Goal: Task Accomplishment & Management: Use online tool/utility

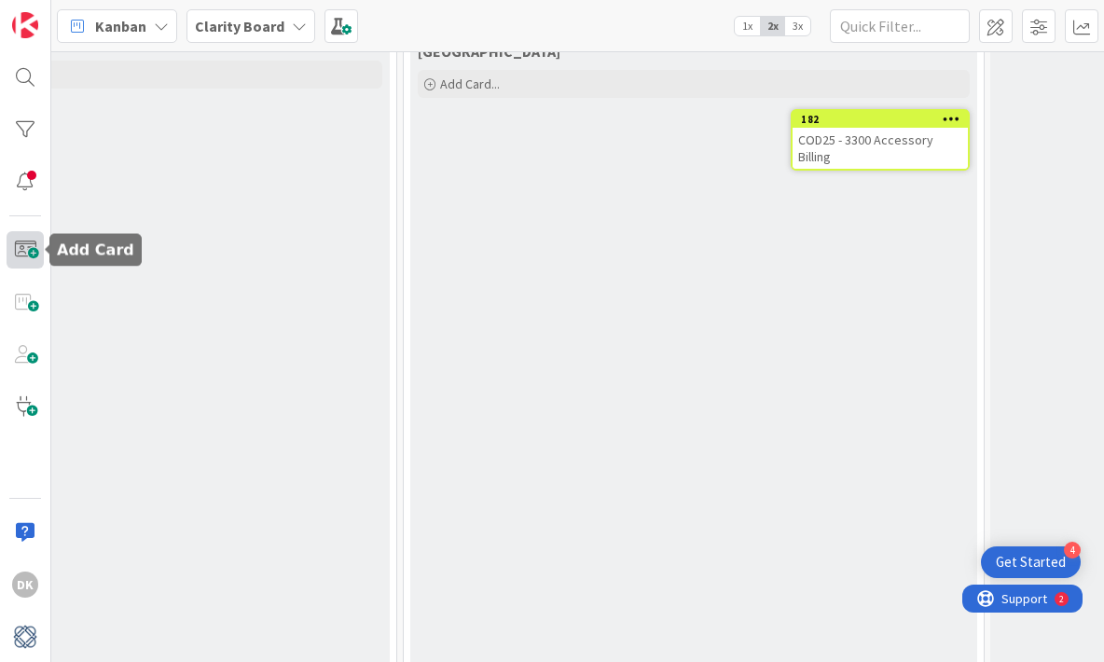
click at [34, 251] on span at bounding box center [25, 249] width 37 height 37
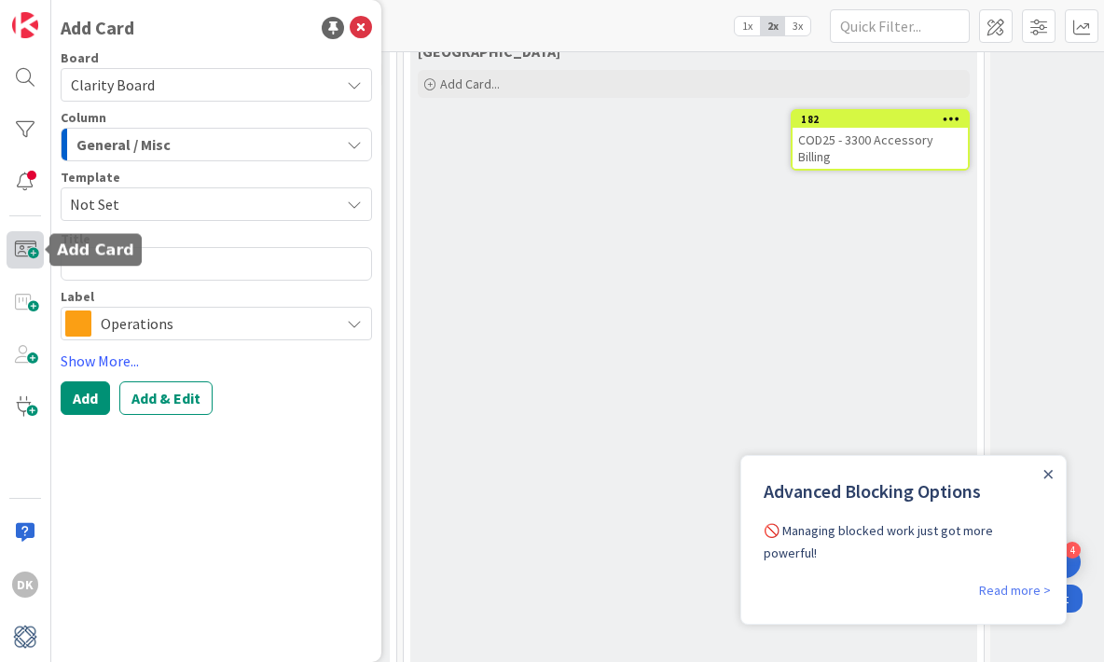
type textarea "x"
type textarea "F"
type textarea "x"
type textarea "Fi"
type textarea "x"
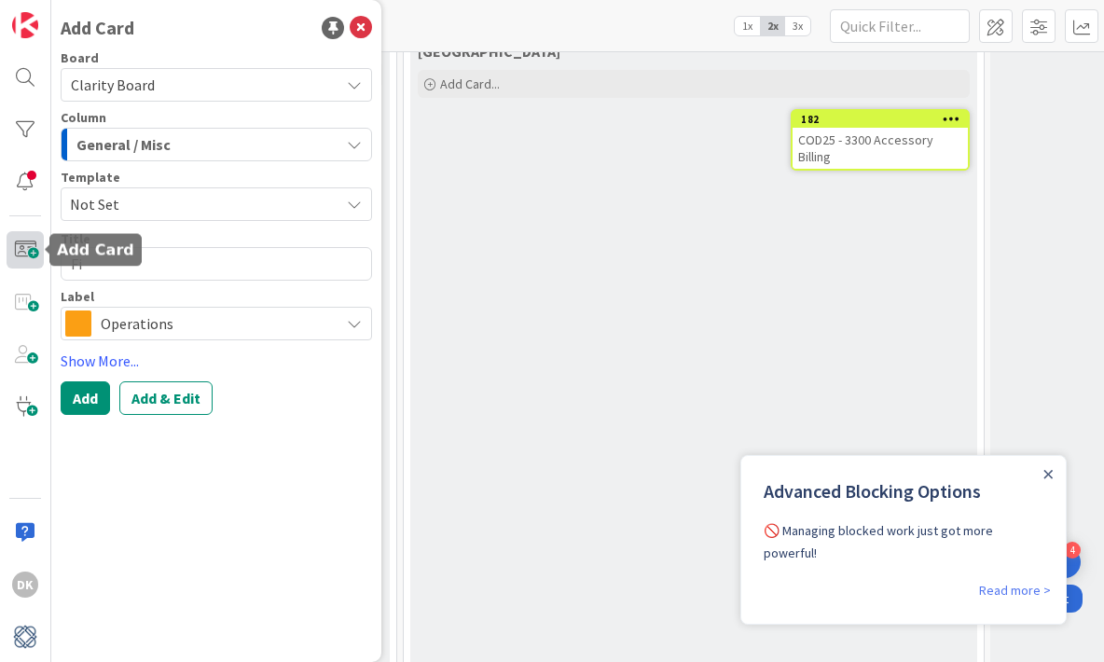
type textarea "Fix"
type textarea "x"
type textarea "Fix"
type textarea "x"
type textarea "Fix R"
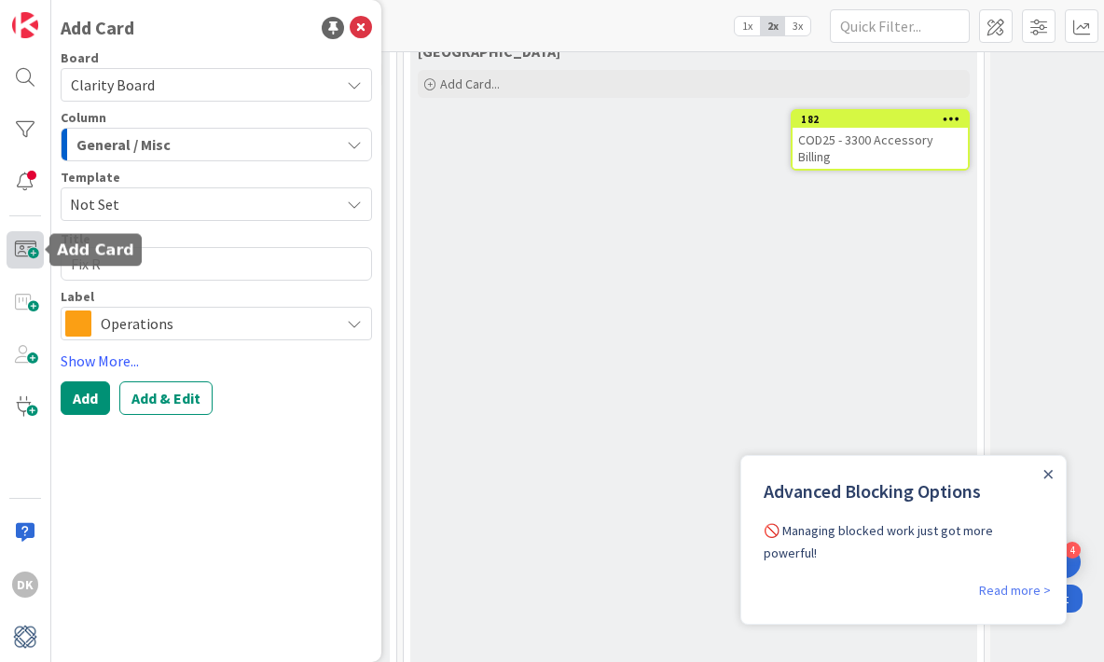
type textarea "x"
type textarea "Fix Re"
type textarea "x"
type textarea "Fix Rey"
type textarea "x"
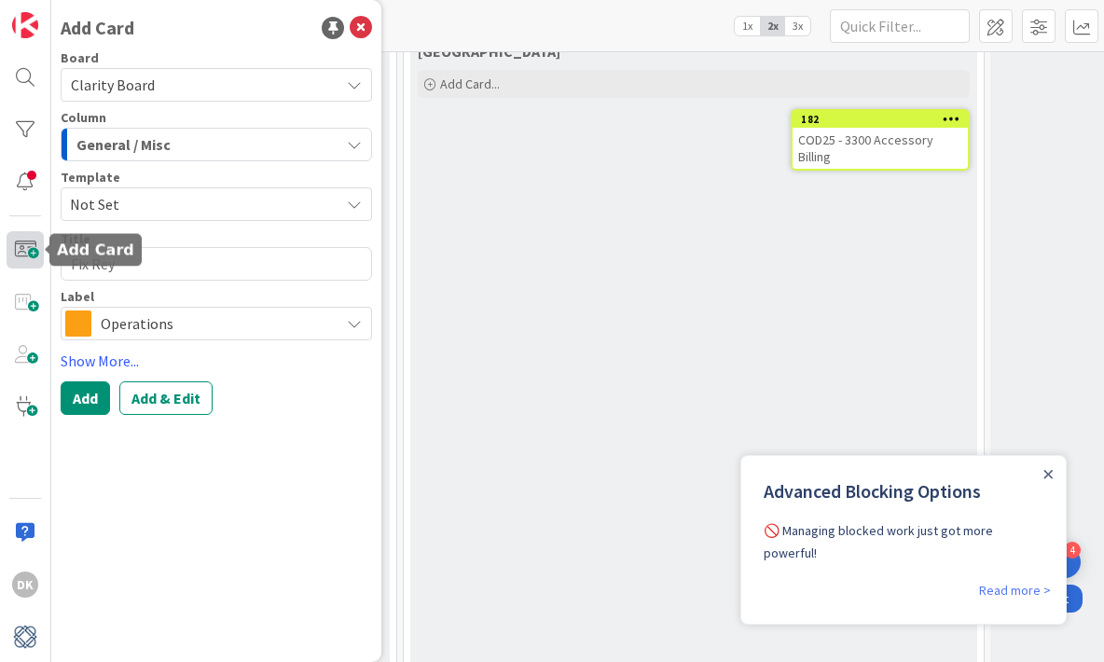
type textarea "Fix Reyn"
type textarea "x"
type textarea "Fix Reyno"
type textarea "x"
type textarea "Fix [PERSON_NAME]"
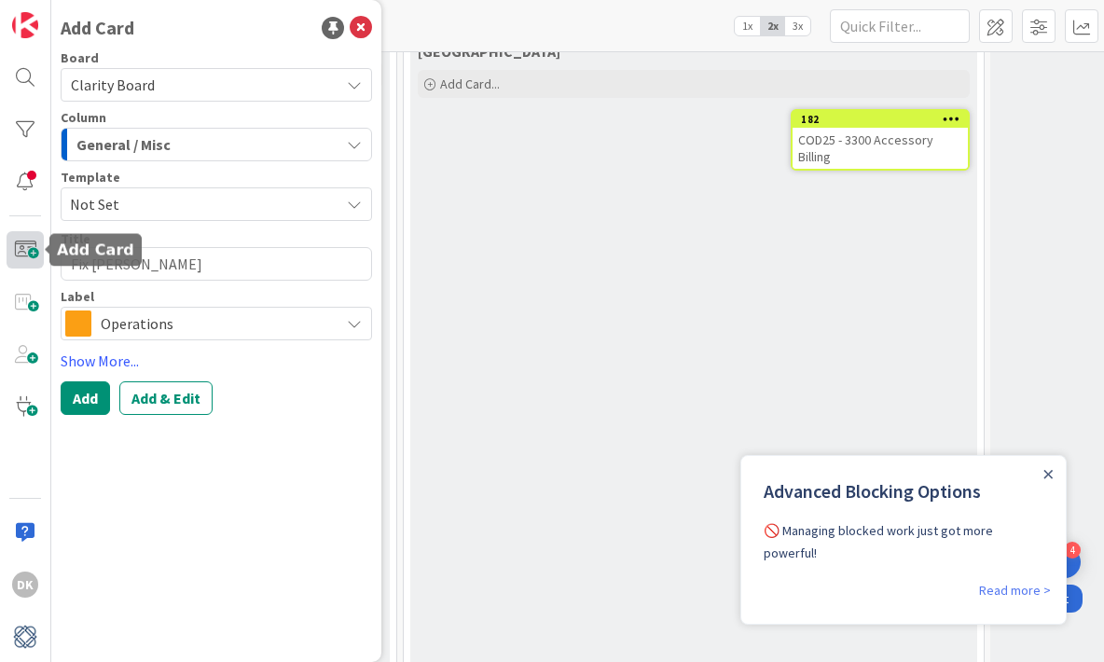
type textarea "x"
type textarea "Fix [PERSON_NAME]"
type textarea "x"
type textarea "Fix [PERSON_NAME]"
type textarea "x"
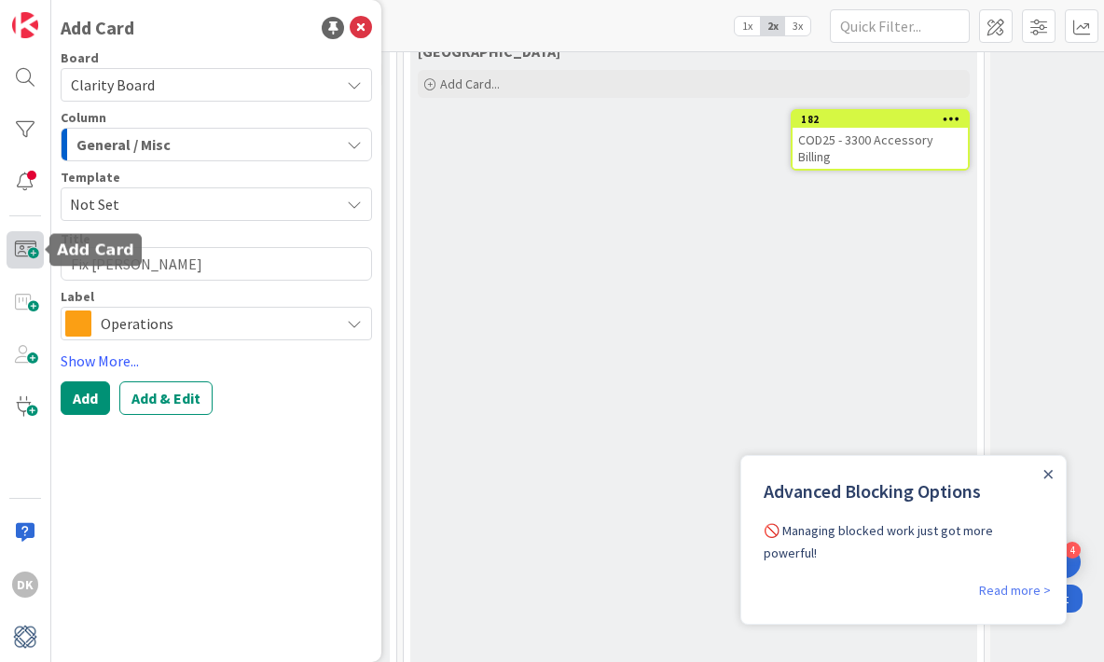
type textarea "Fix [PERSON_NAME] P"
type textarea "x"
type textarea "Fix [PERSON_NAME] Pie"
type textarea "x"
type textarea "Fix [PERSON_NAME] Piec"
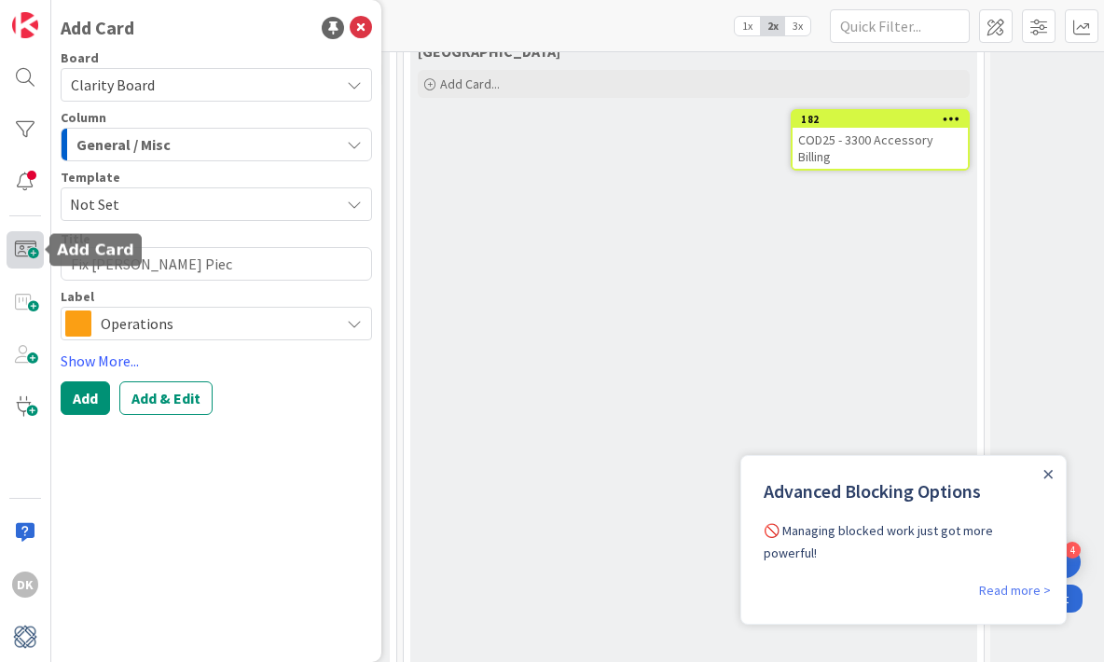
type textarea "x"
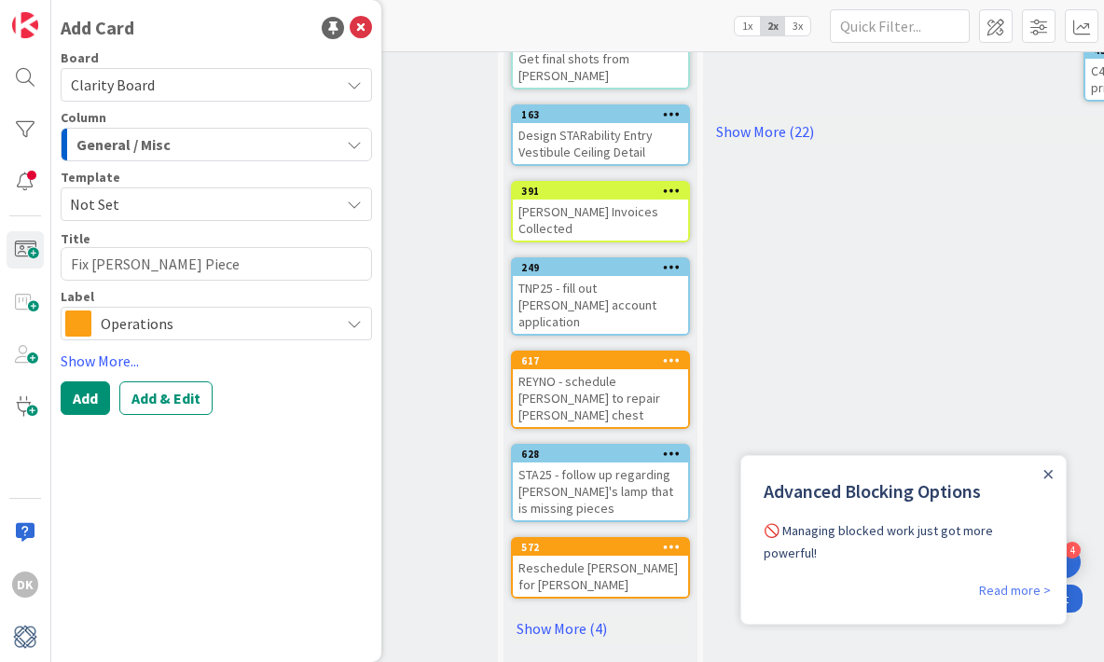
scroll to position [419, 1904]
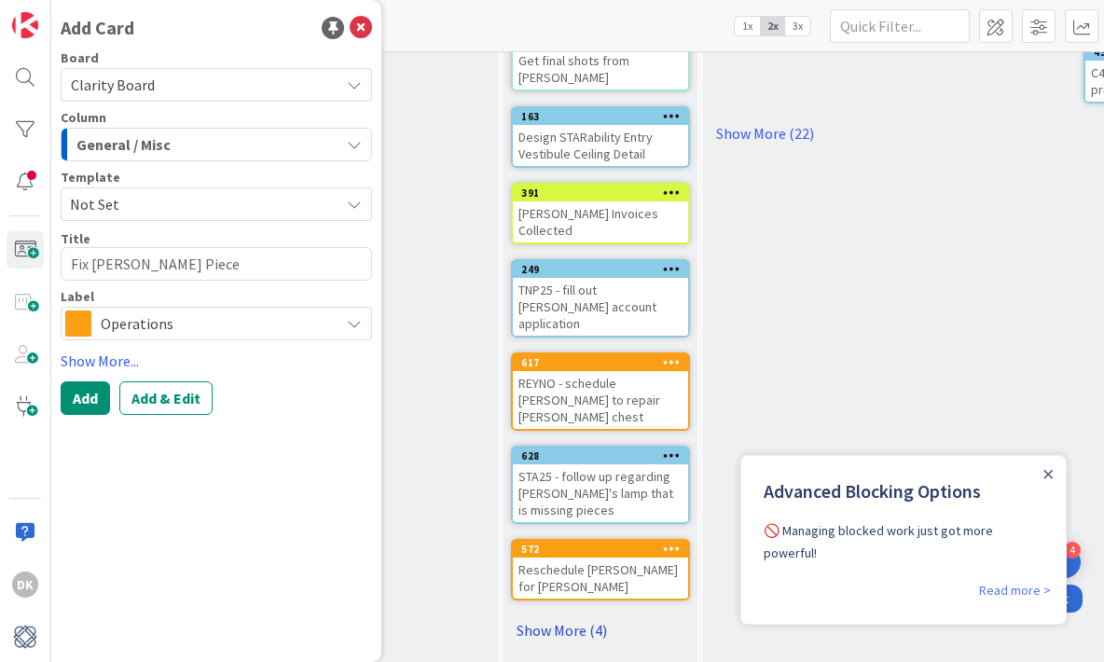
type textarea "Fix [PERSON_NAME] Piece"
click at [588, 615] on link "Show More (4)" at bounding box center [600, 630] width 179 height 30
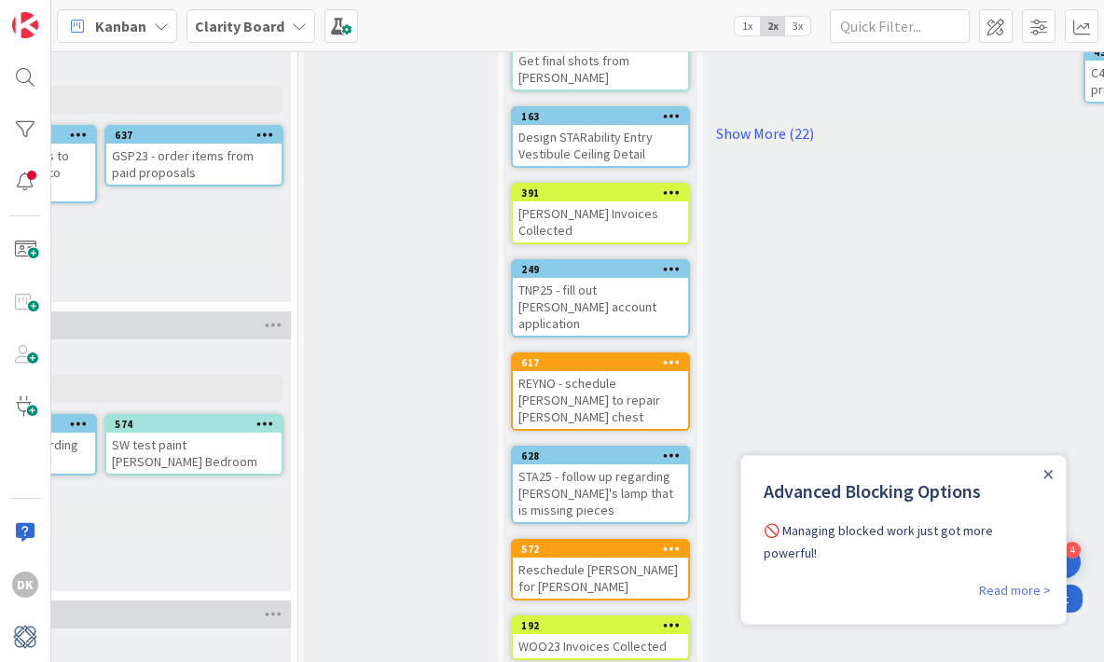
click at [1048, 479] on div "Close Announcement" at bounding box center [1047, 473] width 9 height 19
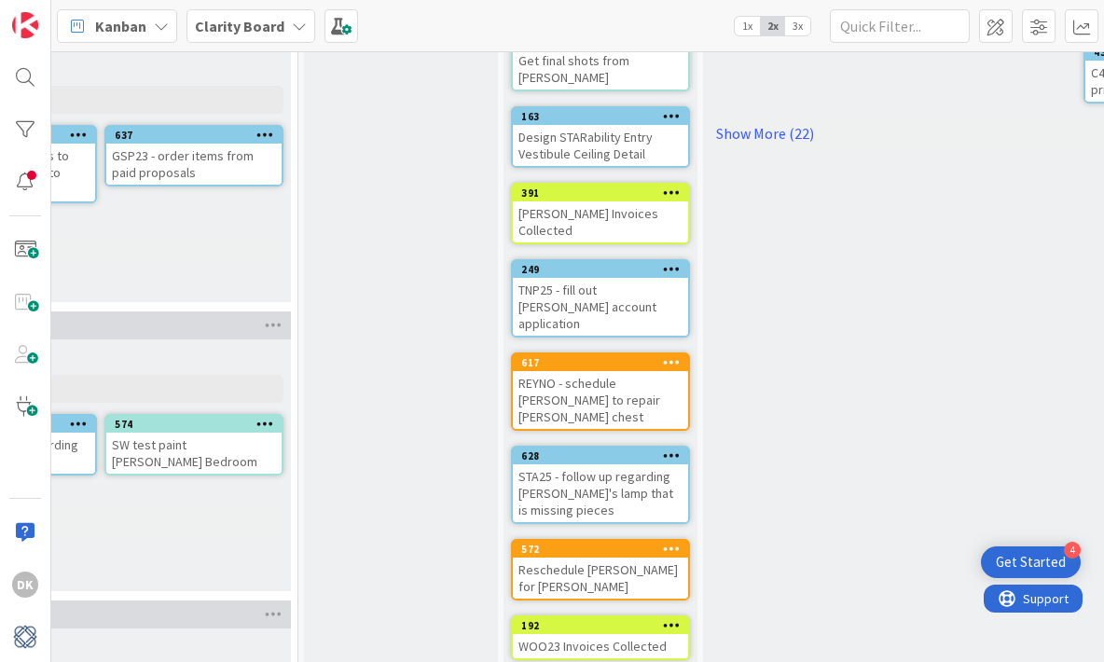
scroll to position [0, 0]
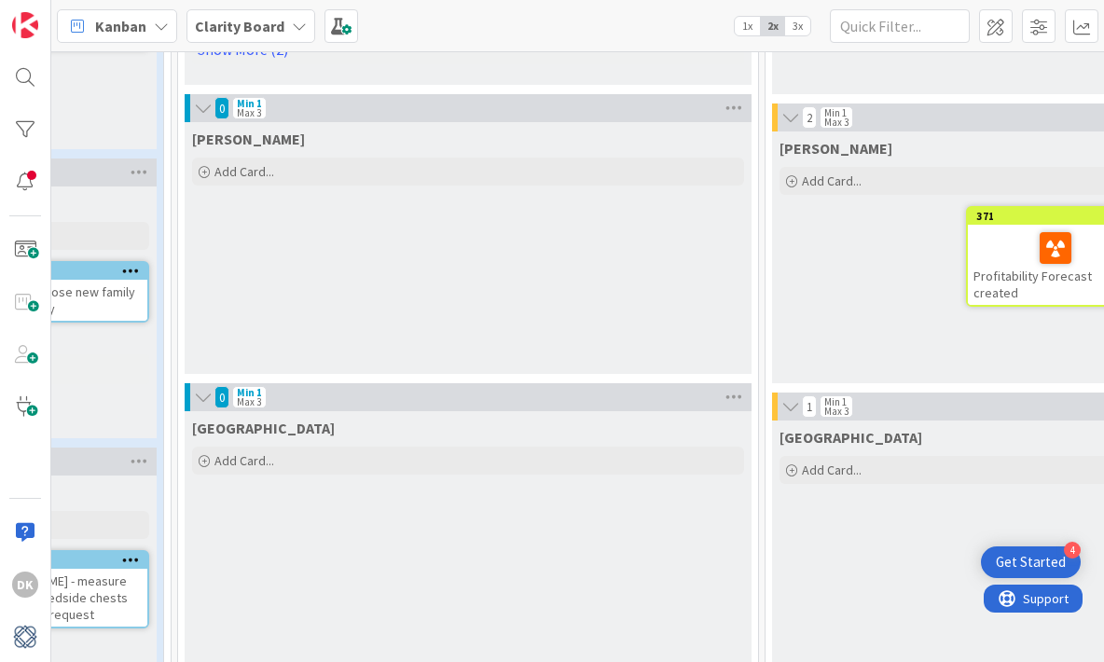
scroll to position [1202, 856]
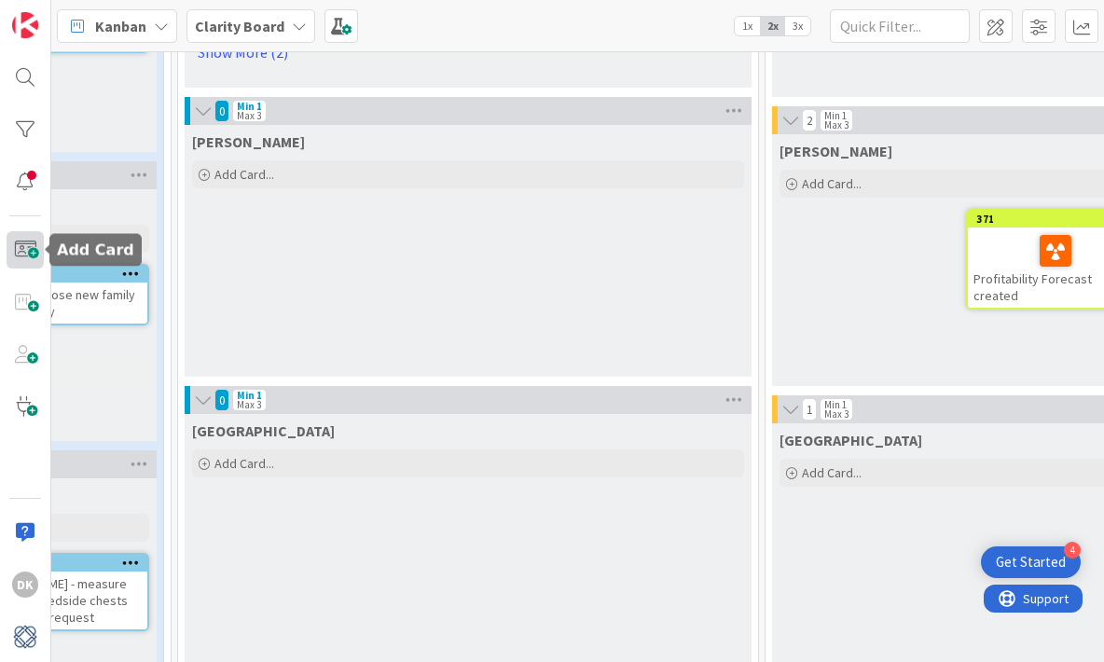
click at [34, 254] on span at bounding box center [25, 249] width 37 height 37
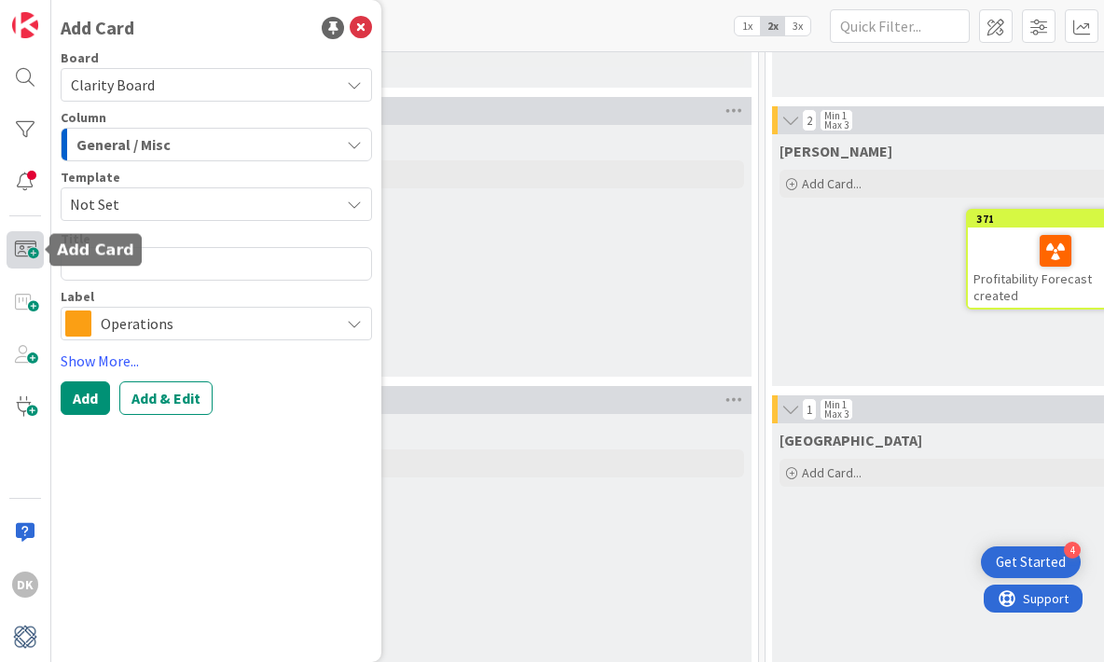
type textarea "x"
type textarea "S"
type textarea "x"
type textarea "SK"
type textarea "x"
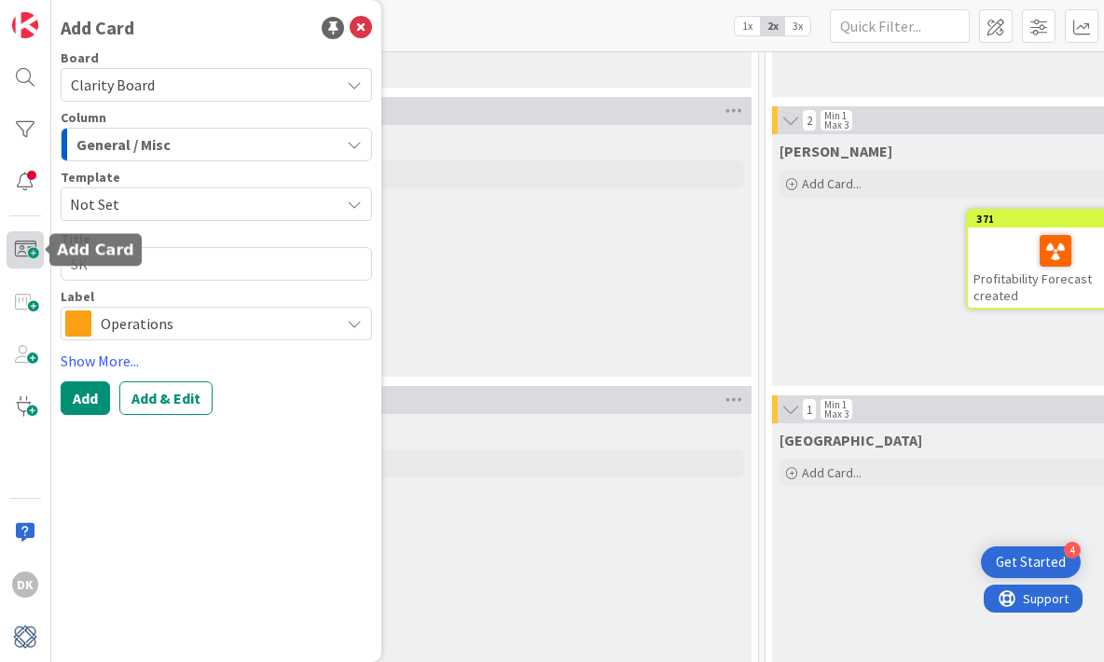
type textarea "SKY"
type textarea "x"
type textarea "SKYL"
type textarea "x"
type textarea "SKYLI"
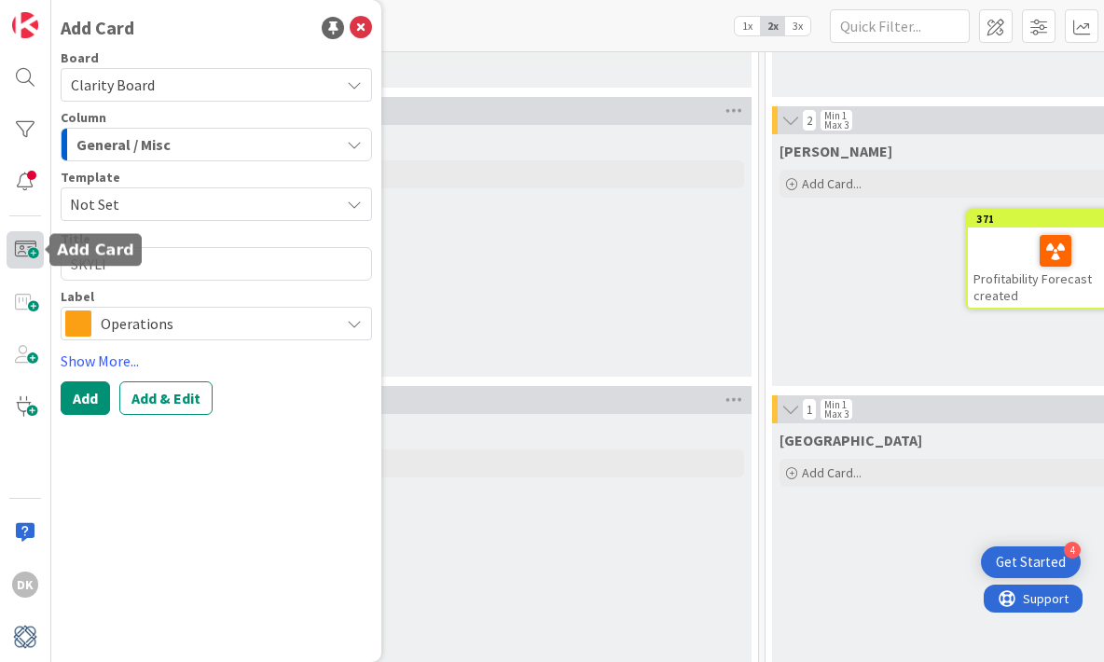
type textarea "x"
type textarea "SKYLIN"
type textarea "x"
type textarea "SKYLINE"
type textarea "x"
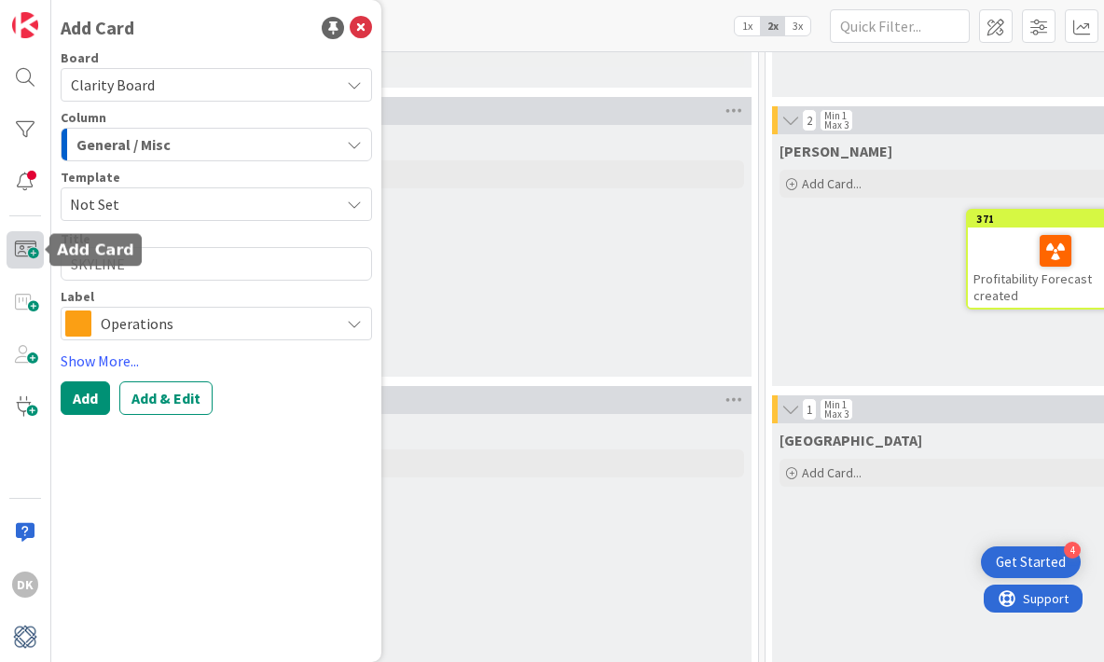
type textarea "SKYLINE"
type textarea "x"
type textarea "SKYLINE -"
type textarea "x"
type textarea "SKYLINE -"
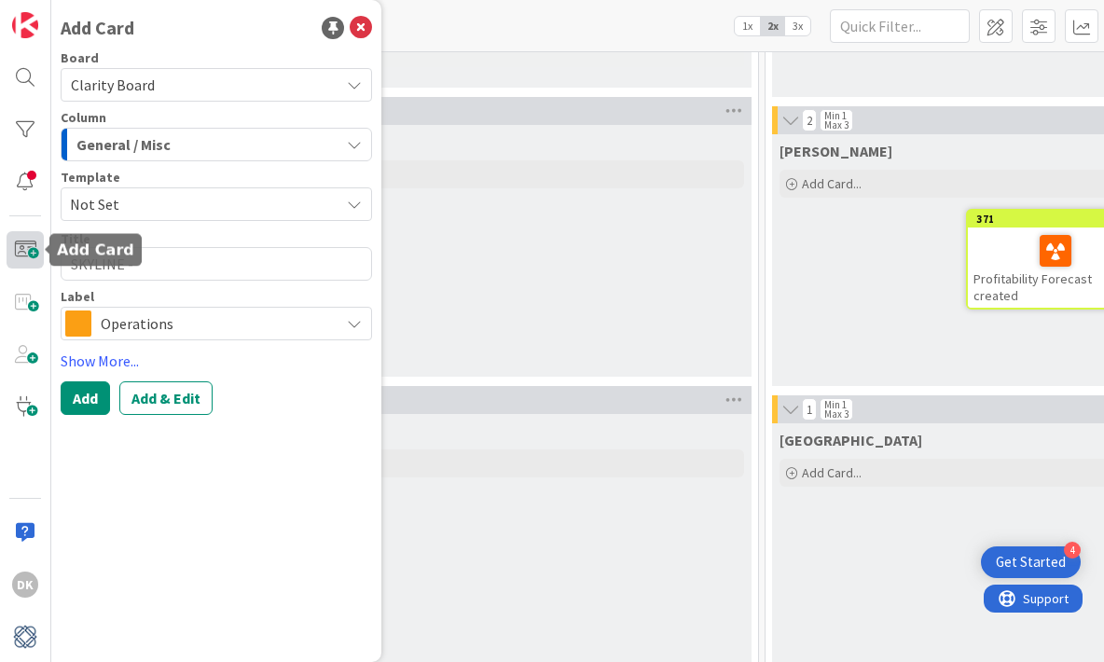
type textarea "x"
type textarea "SKYLINE - P"
type textarea "x"
type textarea "SKYLINE - Pu"
type textarea "x"
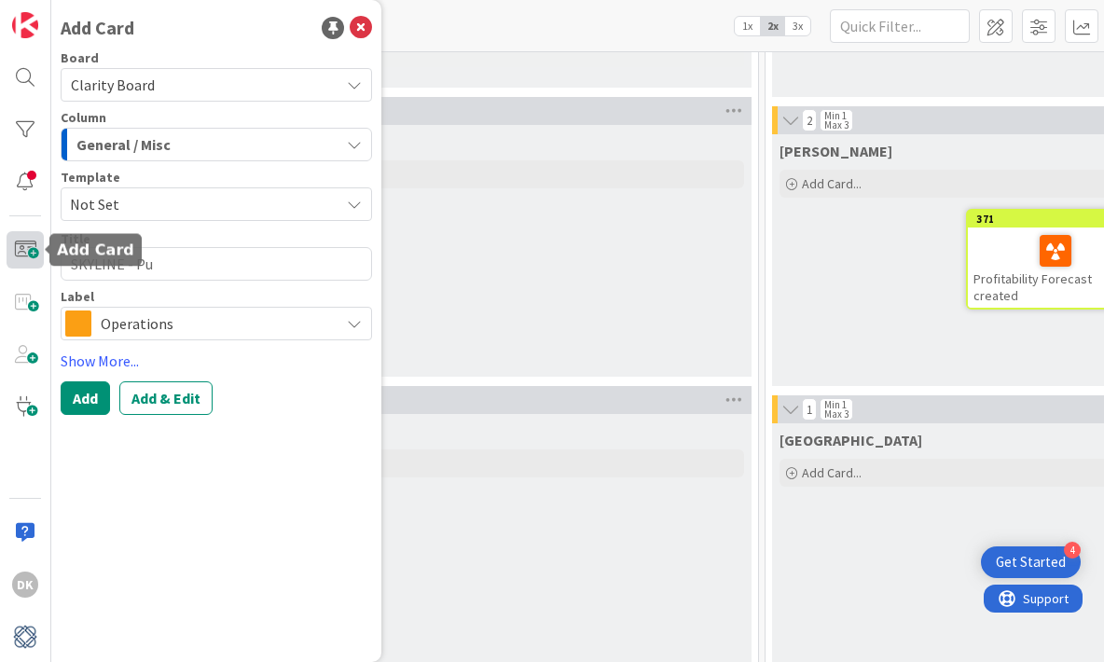
type textarea "SKYLINE - Pul"
type textarea "x"
type textarea "SKYLINE - Pull"
type textarea "x"
type textarea "SKYLINE - Pull"
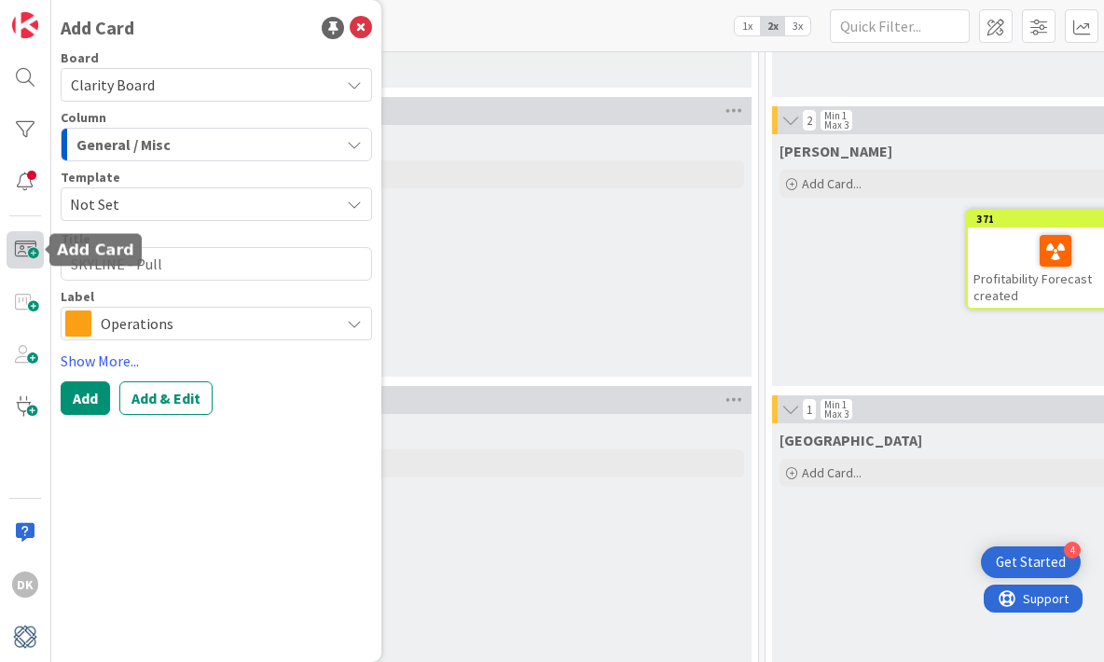
type textarea "x"
type textarea "SKYLINE - Pull in"
type textarea "x"
type textarea "SKYLINE - Pull int"
type textarea "x"
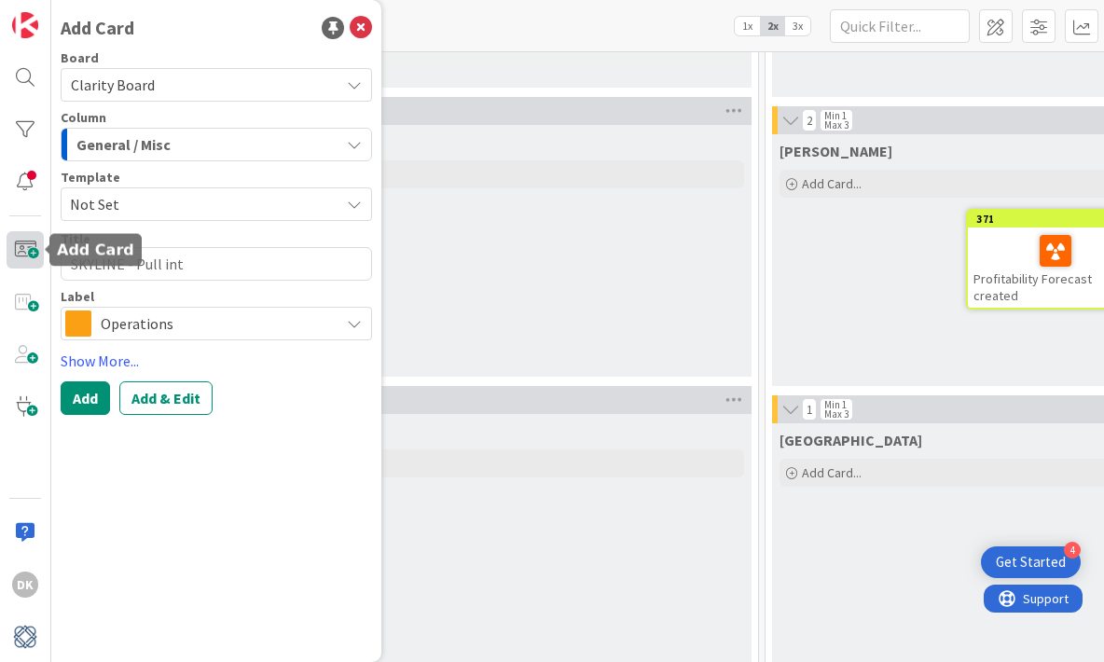
type textarea "SKYLINE - Pull into"
type textarea "x"
type textarea "SKYLINE - Pull into"
type textarea "x"
type textarea "SKYLINE - Pull into I"
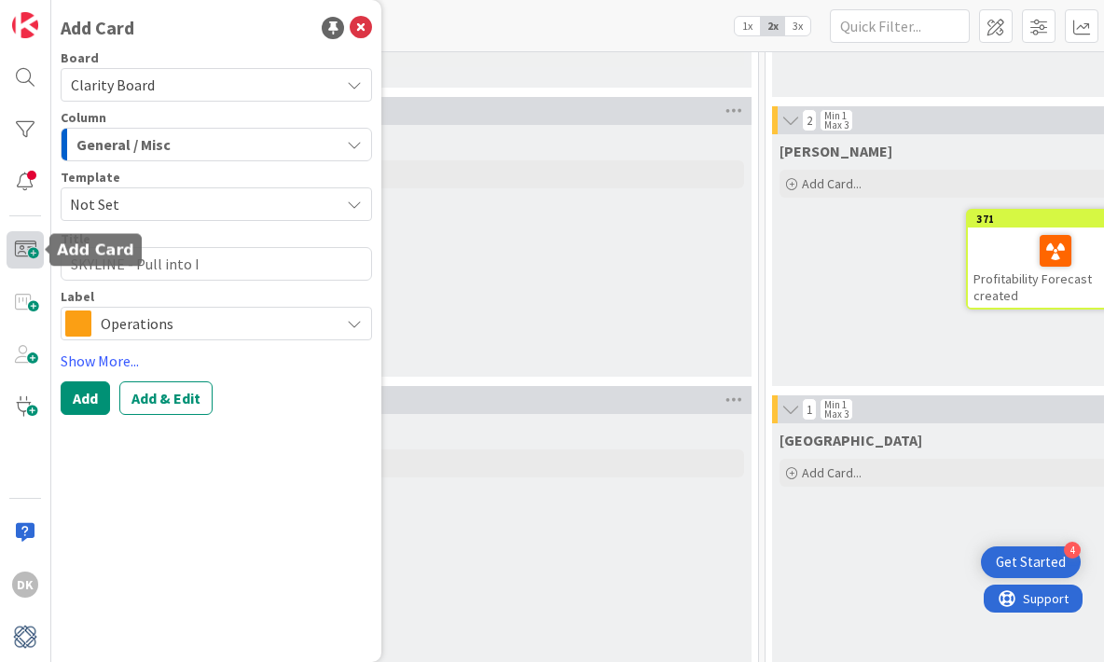
type textarea "x"
type textarea "SKYLINE - Pull into In"
type textarea "x"
type textarea "SKYLINE - Pull into Inv"
type textarea "x"
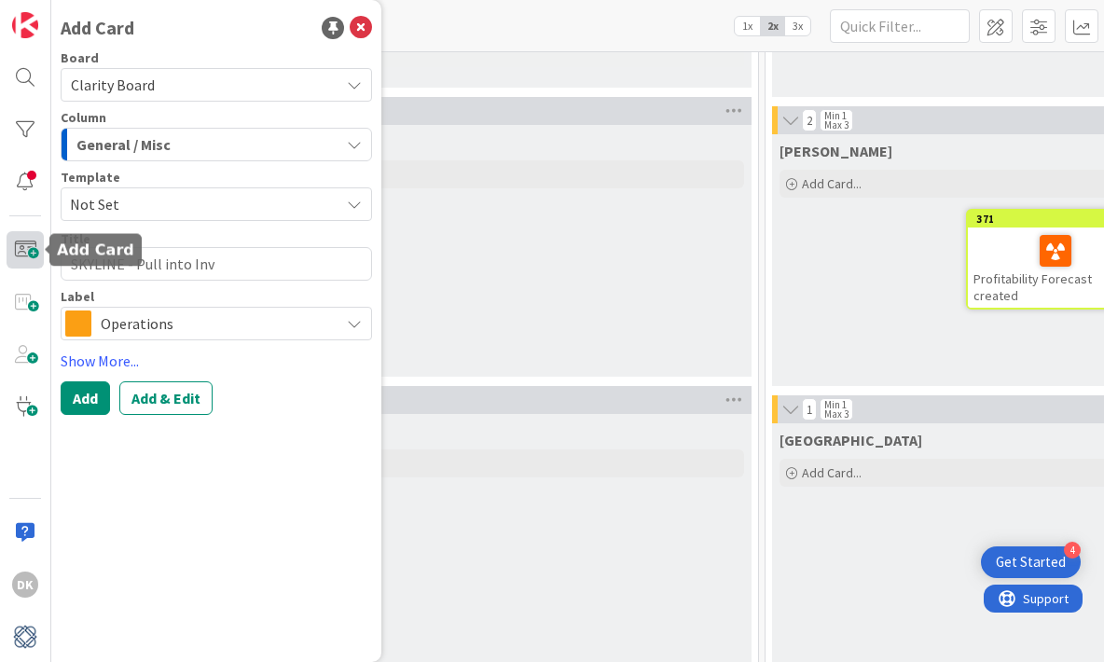
type textarea "SKYLINE - Pull into Inve"
type textarea "x"
type textarea "SKYLINE - Pull into Inven"
type textarea "x"
type textarea "SKYLINE - Pull into Invent"
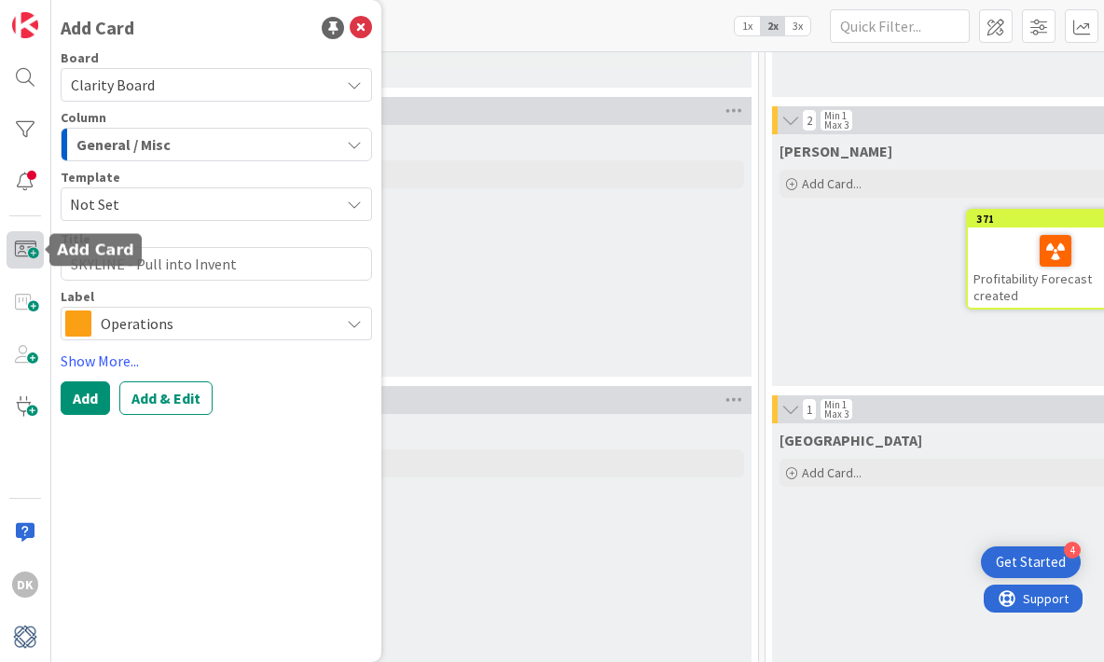
type textarea "x"
type textarea "SKYLINE - Pull into Invento"
type textarea "x"
type textarea "SKYLINE - Pull into Inventor"
type textarea "x"
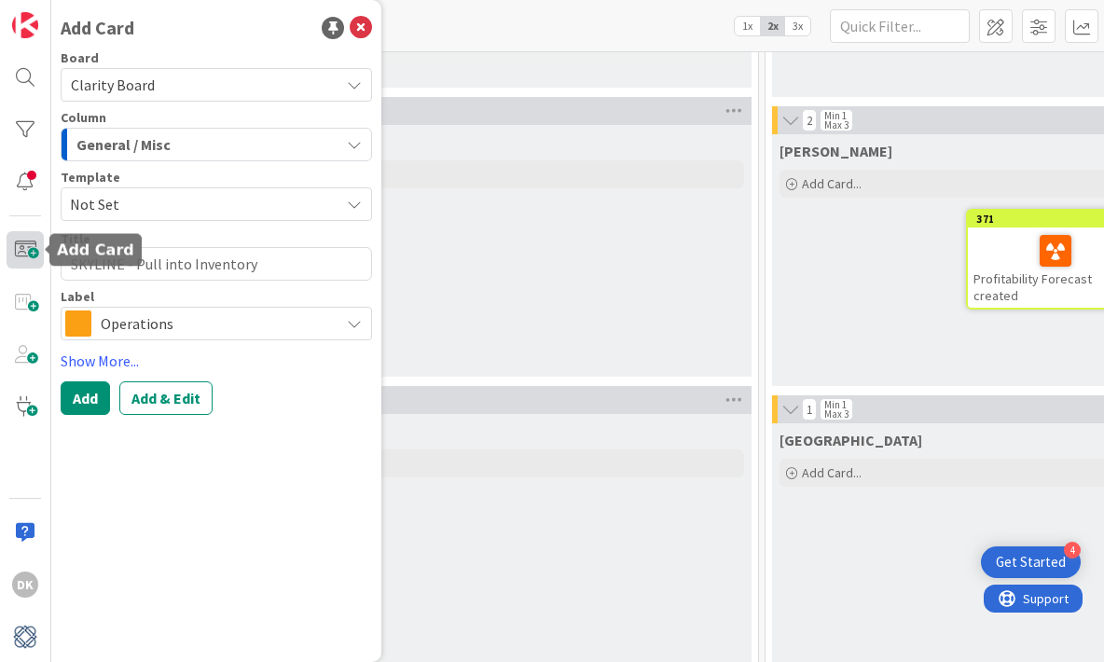
type textarea "SKYLINE - Pull into Inventory"
type textarea "x"
type textarea "SKYLINE - Pull into Inventory r"
type textarea "x"
type textarea "SKYLINE - Pull into Inventory"
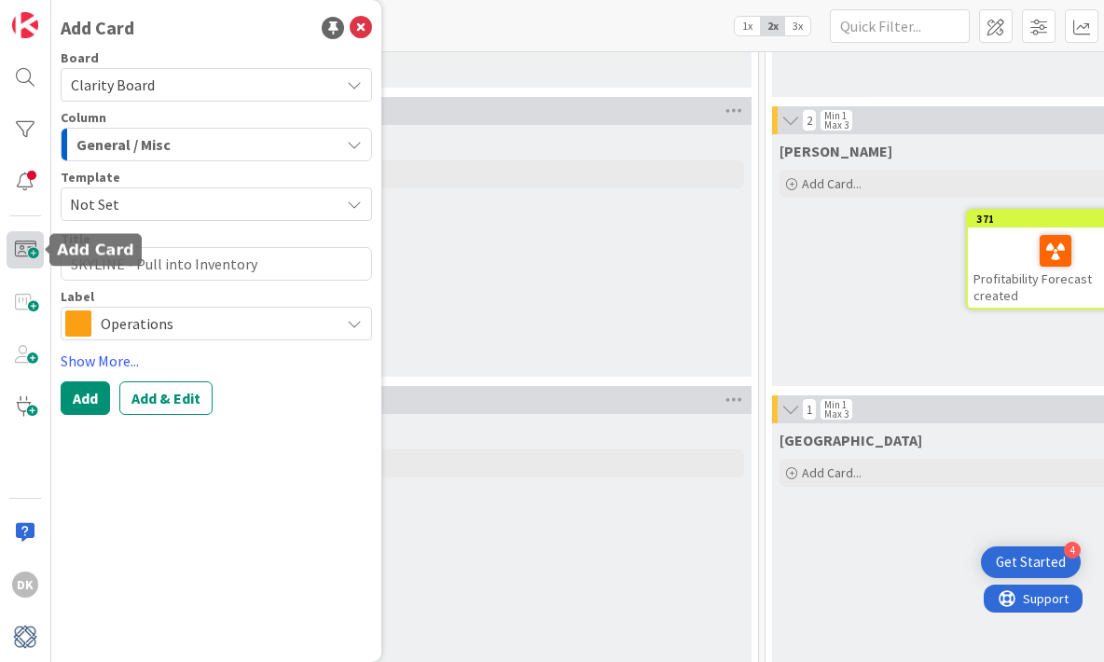
type textarea "x"
type textarea "SKYLINE - Pull into Inventory R"
type textarea "x"
type textarea "SKYLINE - Pull into Inventory Ro"
type textarea "x"
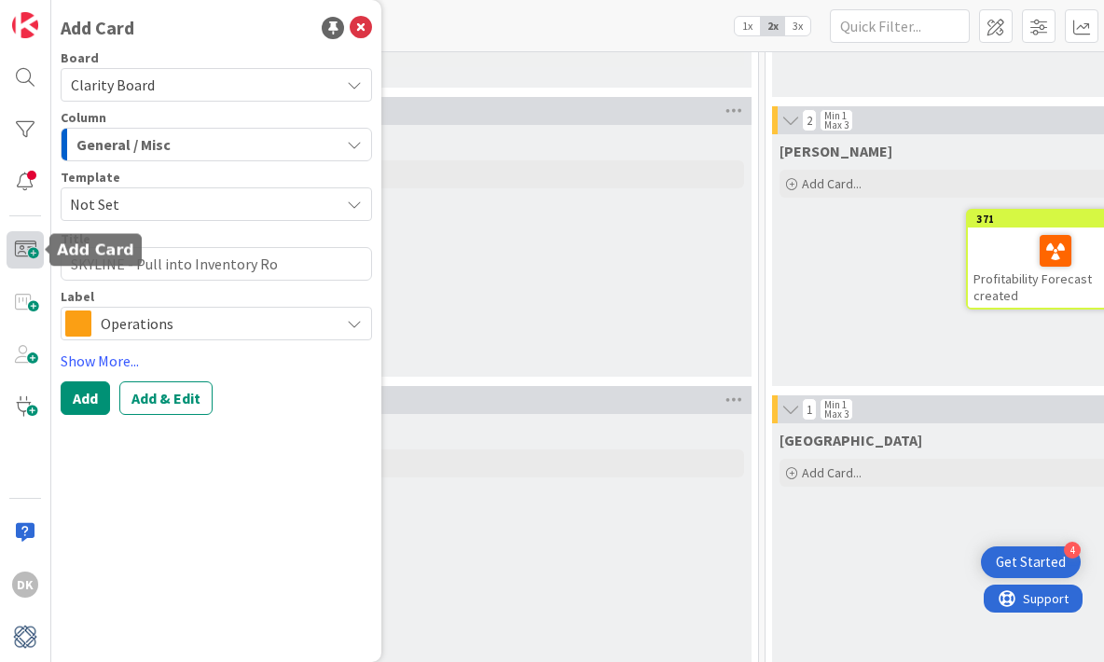
type textarea "SKYLINE - Pull into Inventory Roo"
type textarea "x"
type textarea "SKYLINE - Pull into Inventory Room"
type textarea "x"
type textarea "SKYLINE - Pull into Inventory Room"
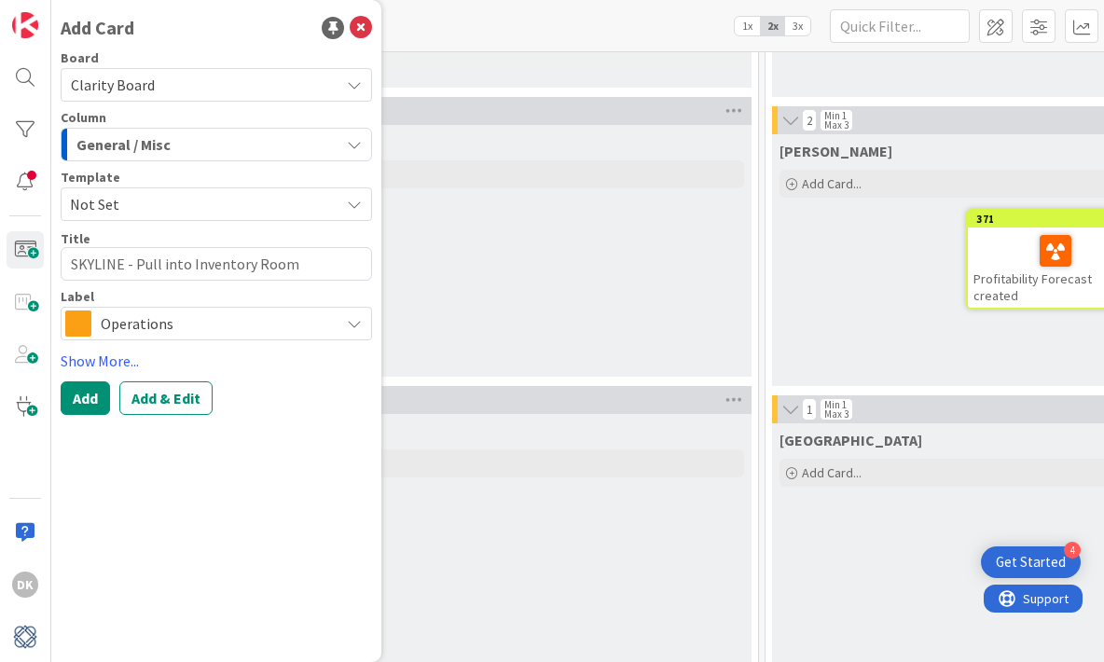
click at [157, 140] on span "General / Misc" at bounding box center [123, 144] width 94 height 24
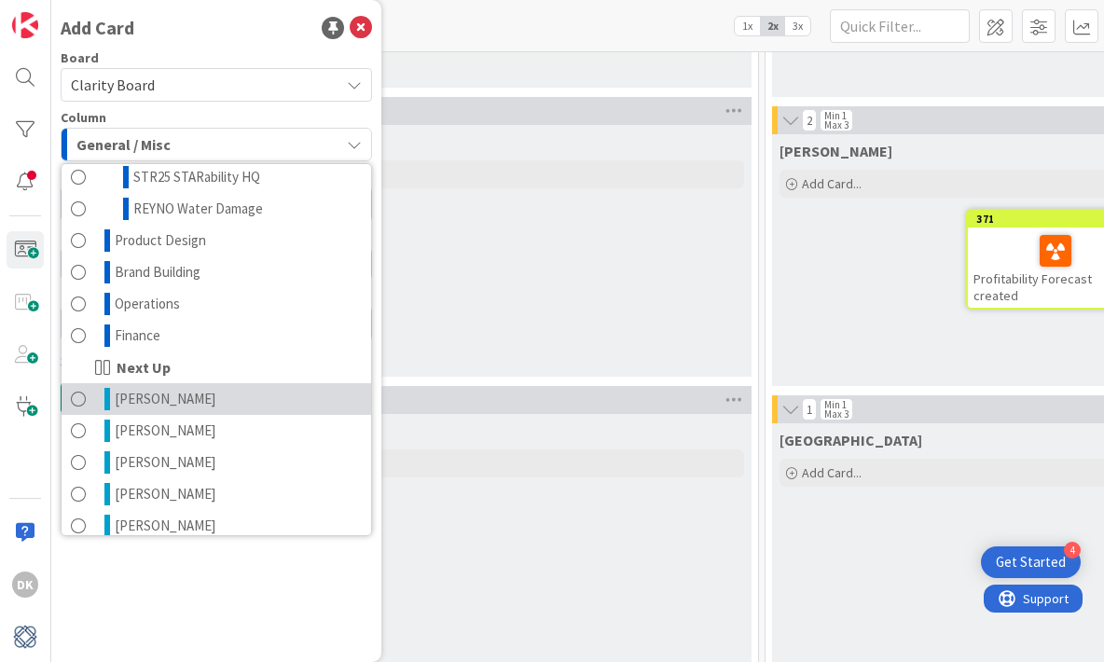
scroll to position [649, 0]
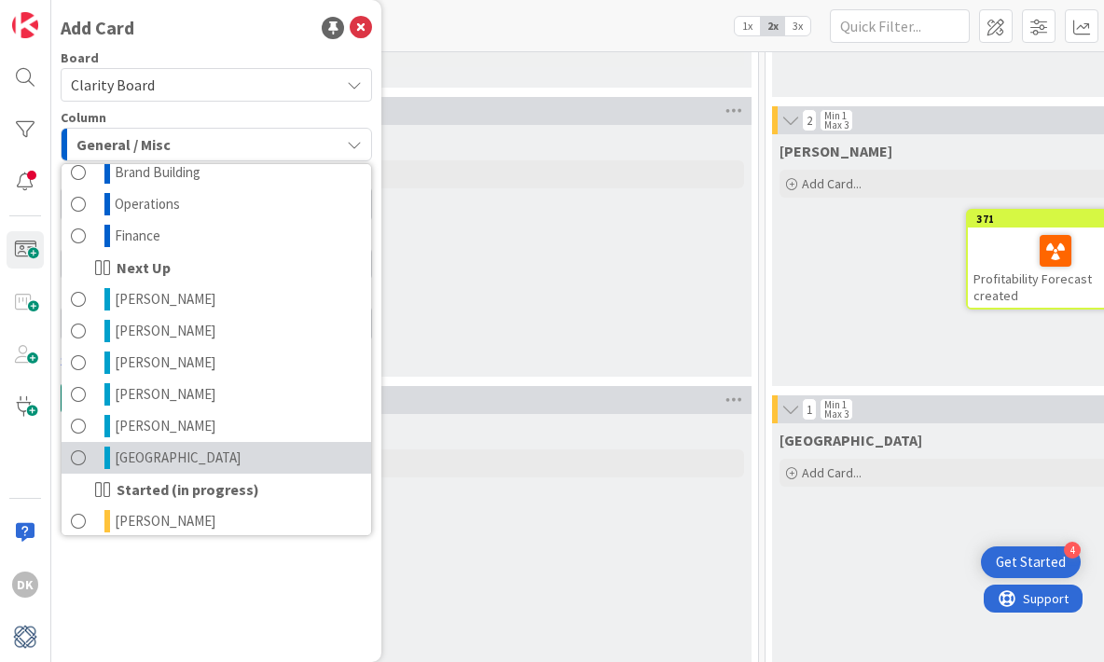
click at [251, 448] on link "[GEOGRAPHIC_DATA]" at bounding box center [217, 458] width 310 height 32
type textarea "x"
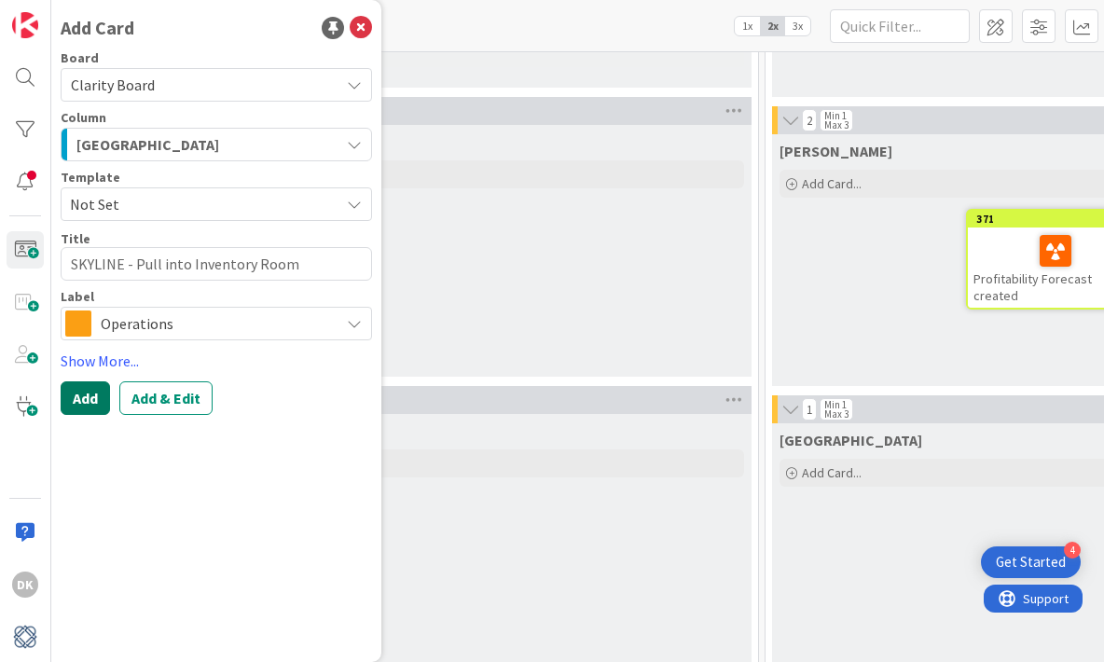
click at [96, 406] on button "Add" at bounding box center [85, 398] width 49 height 34
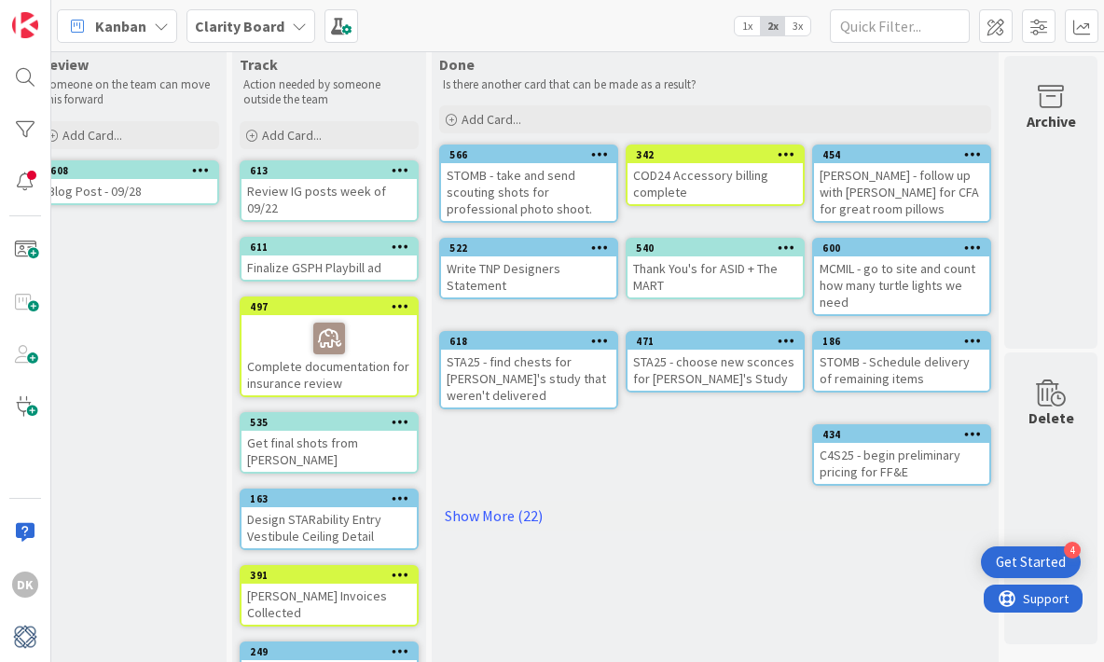
scroll to position [0, 2175]
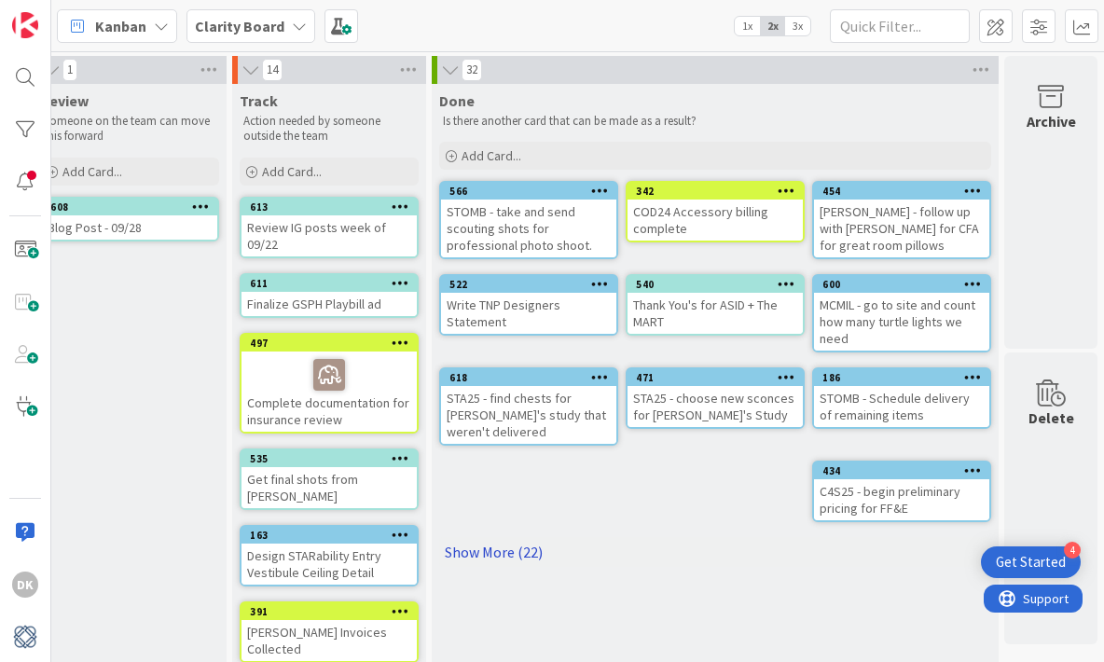
click at [499, 537] on link "Show More (22)" at bounding box center [715, 552] width 552 height 30
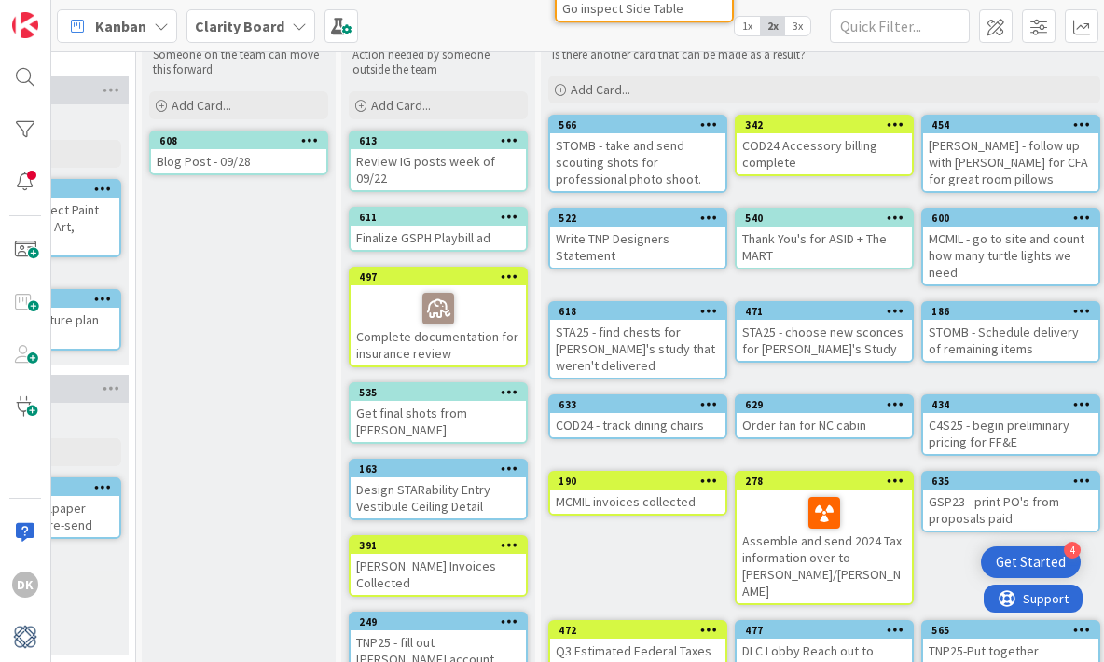
scroll to position [0, 2066]
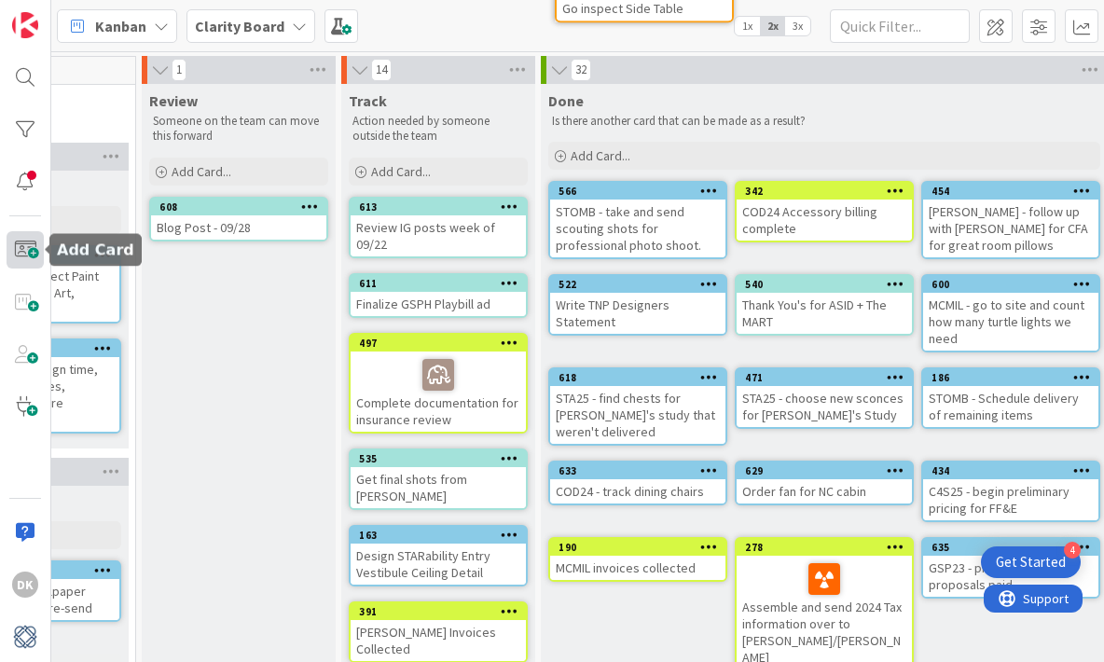
click at [34, 245] on span at bounding box center [25, 249] width 37 height 37
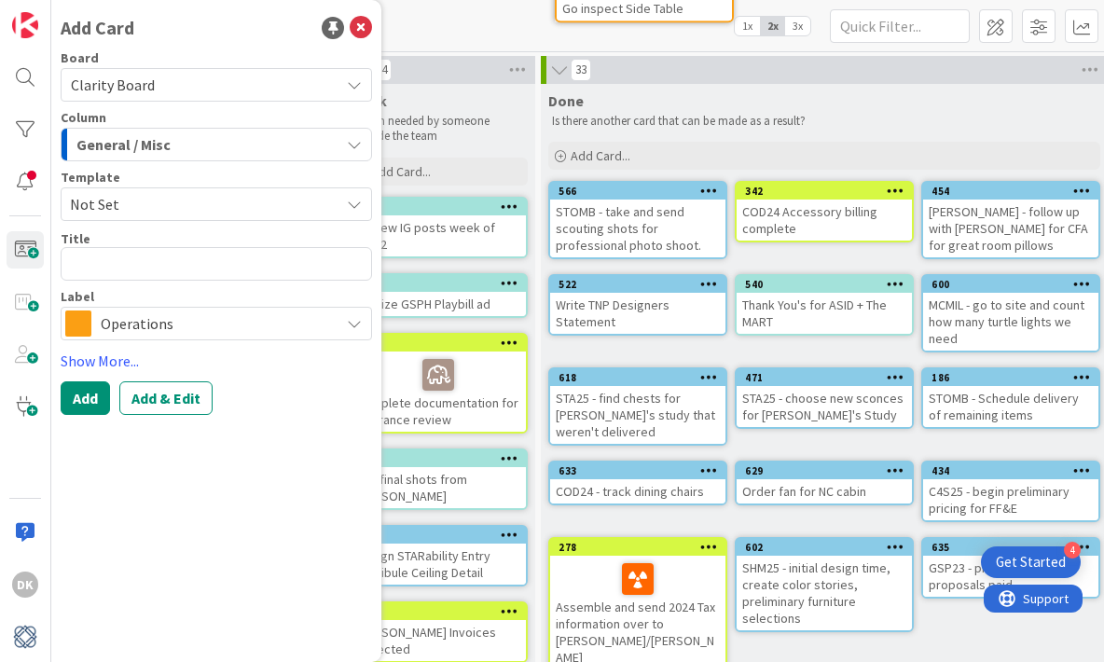
type textarea "x"
type textarea "P"
type textarea "x"
type textarea "Pa"
type textarea "x"
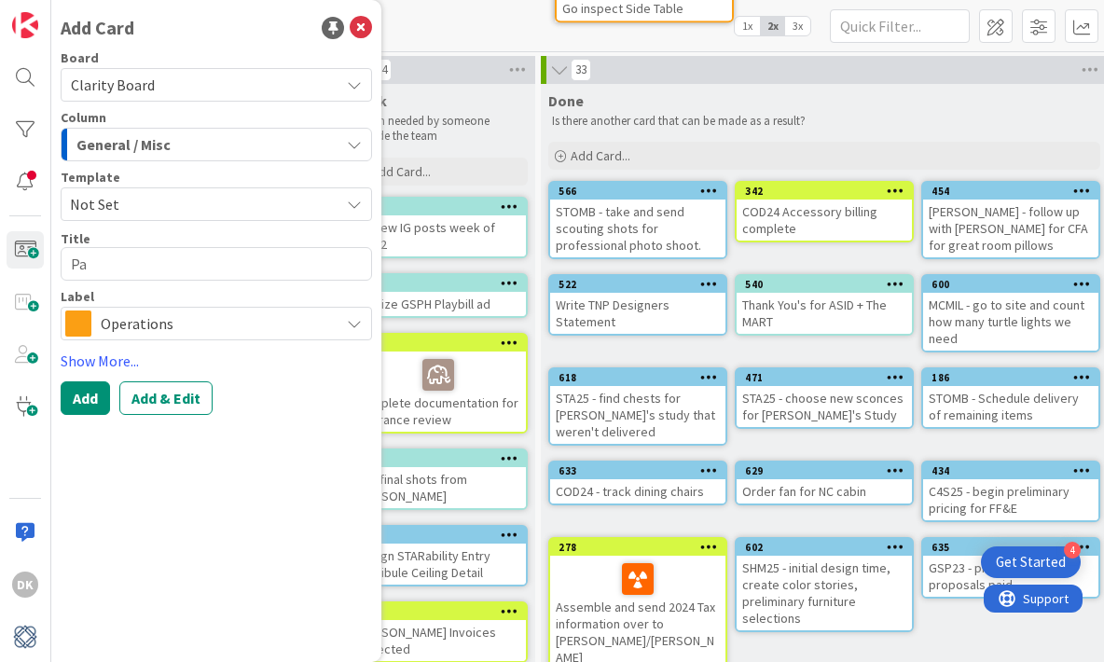
type textarea "P"
type textarea "x"
type textarea "G"
type textarea "x"
type textarea "Ge"
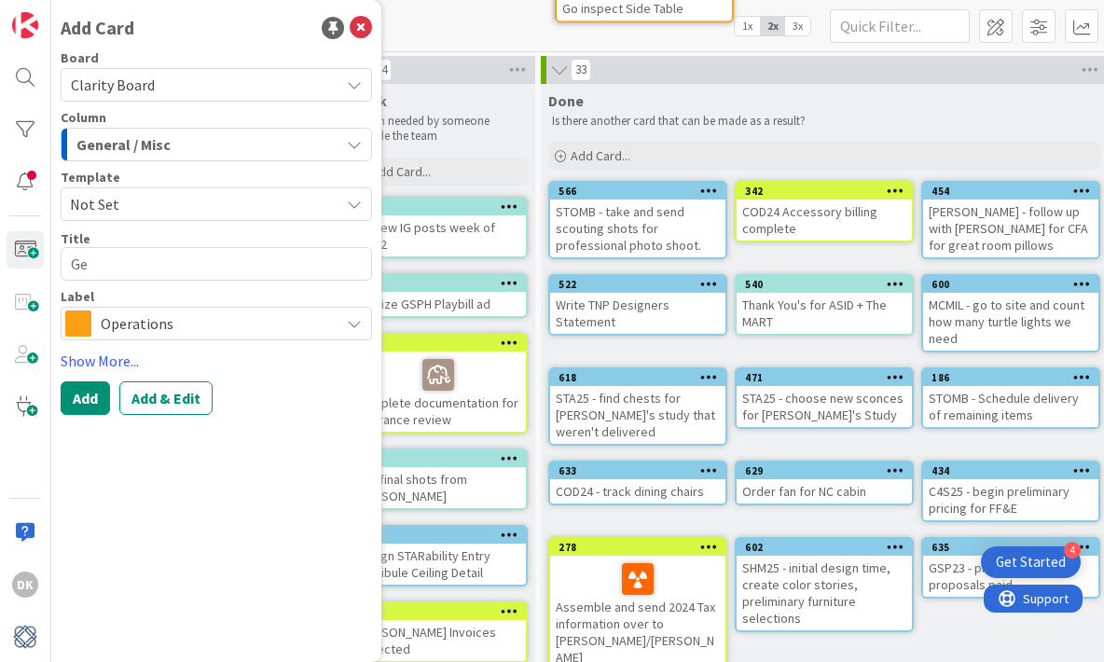
type textarea "x"
type textarea "Get"
type textarea "x"
type textarea "Get P"
type textarea "x"
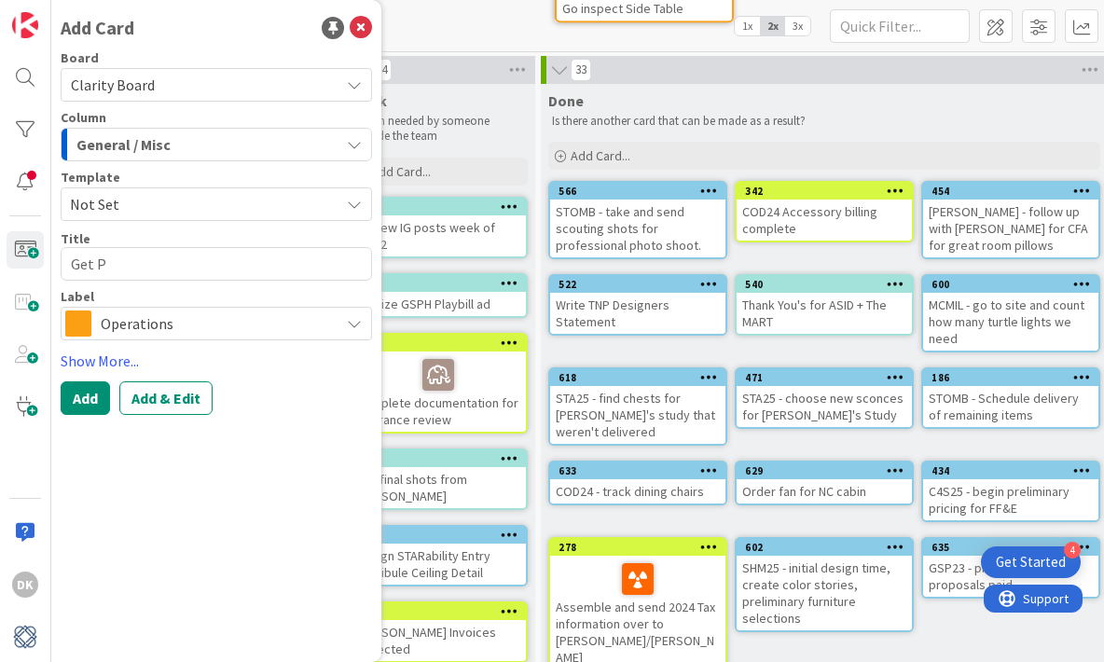
type textarea "Get Pa"
type textarea "x"
type textarea "Get Pai"
type textarea "x"
type textarea "Get Pain"
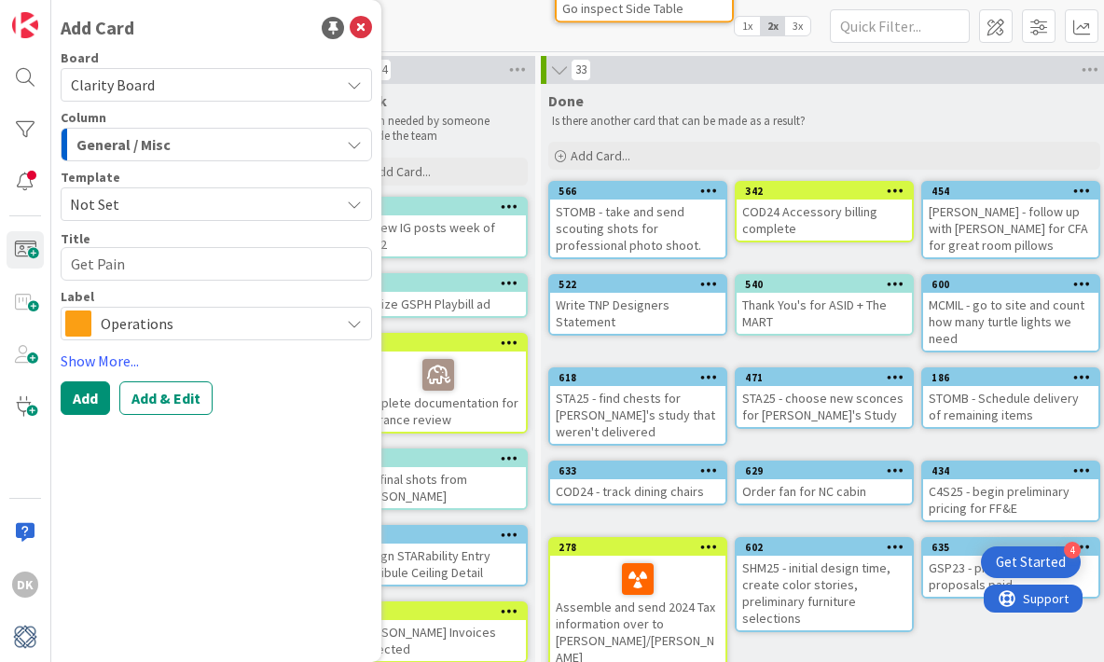
type textarea "x"
type textarea "Get Paint"
type textarea "x"
type textarea "Get Paint"
type textarea "x"
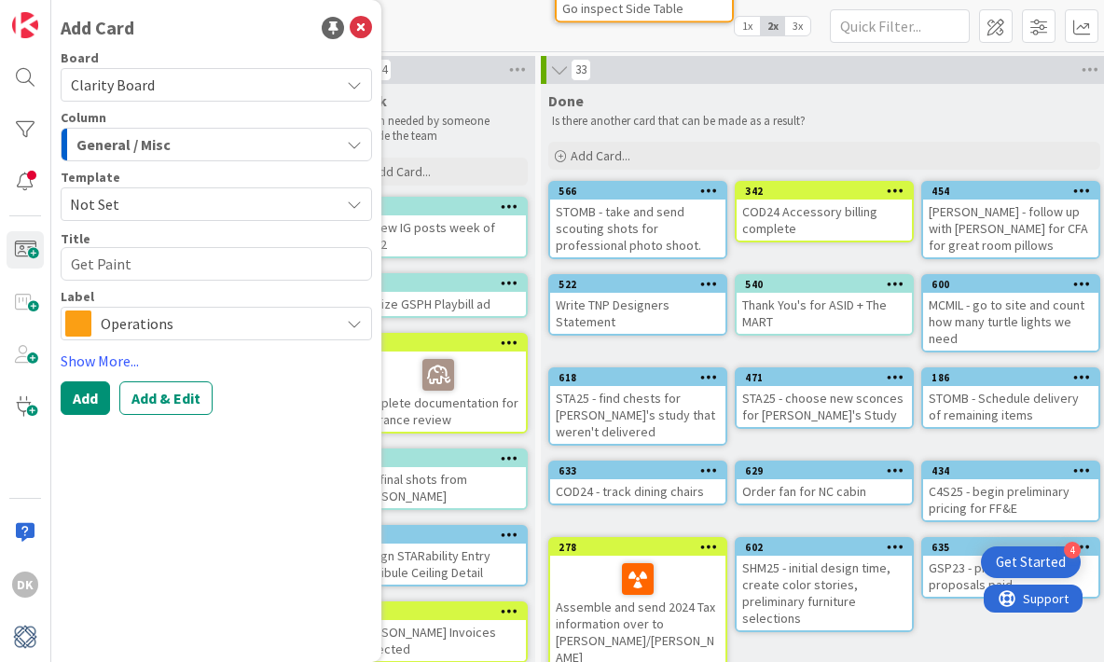
type textarea "Get Paint S"
type textarea "x"
type textarea "Get Paint Sa"
type textarea "x"
type textarea "Get Paint [PERSON_NAME]"
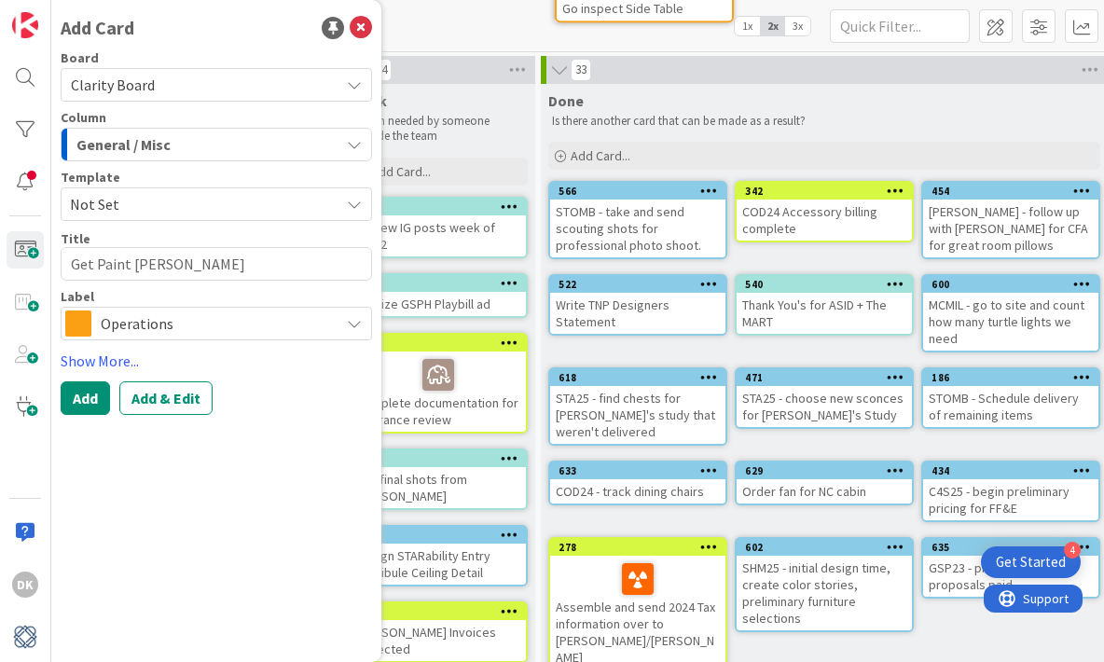
type textarea "x"
type textarea "Get Paint Samp"
type textarea "x"
type textarea "Get Paint Sample"
type textarea "x"
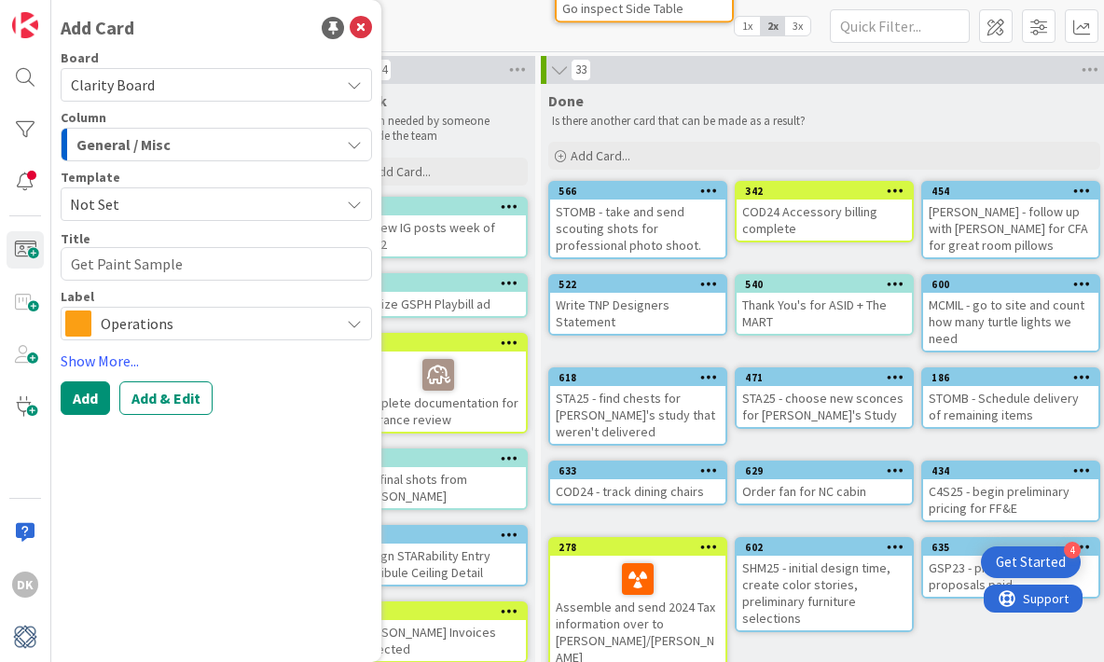
type textarea "Get Paint Sample"
type textarea "x"
type textarea "Get Paint Sample f"
type textarea "x"
type textarea "Get Paint Sample fo"
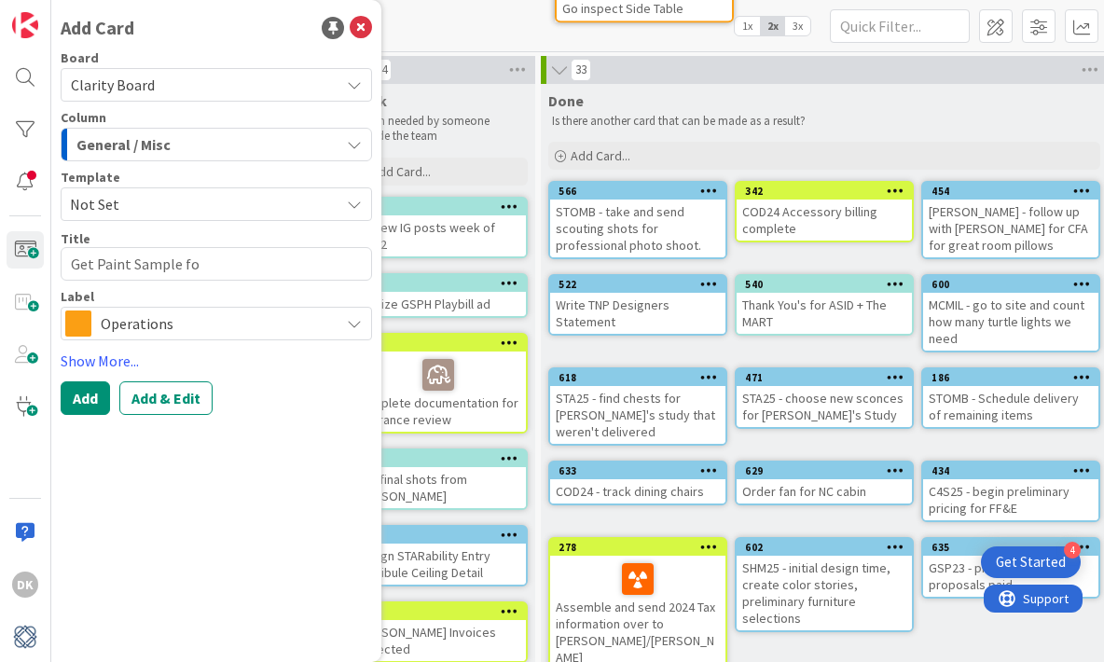
type textarea "x"
type textarea "Get Paint Sample for"
type textarea "x"
type textarea "Get Paint Sample for G"
type textarea "x"
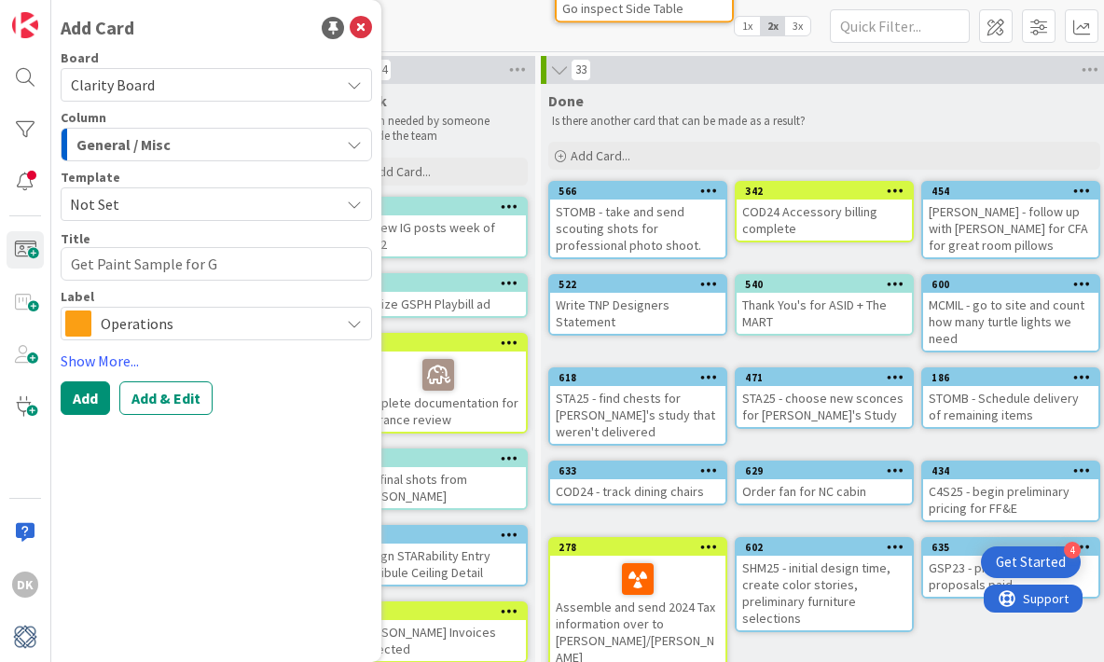
type textarea "Get Paint Sample for Gu"
type textarea "x"
type textarea "Get Paint Sample for Gul"
type textarea "x"
type textarea "Get Paint Sample for [PERSON_NAME]"
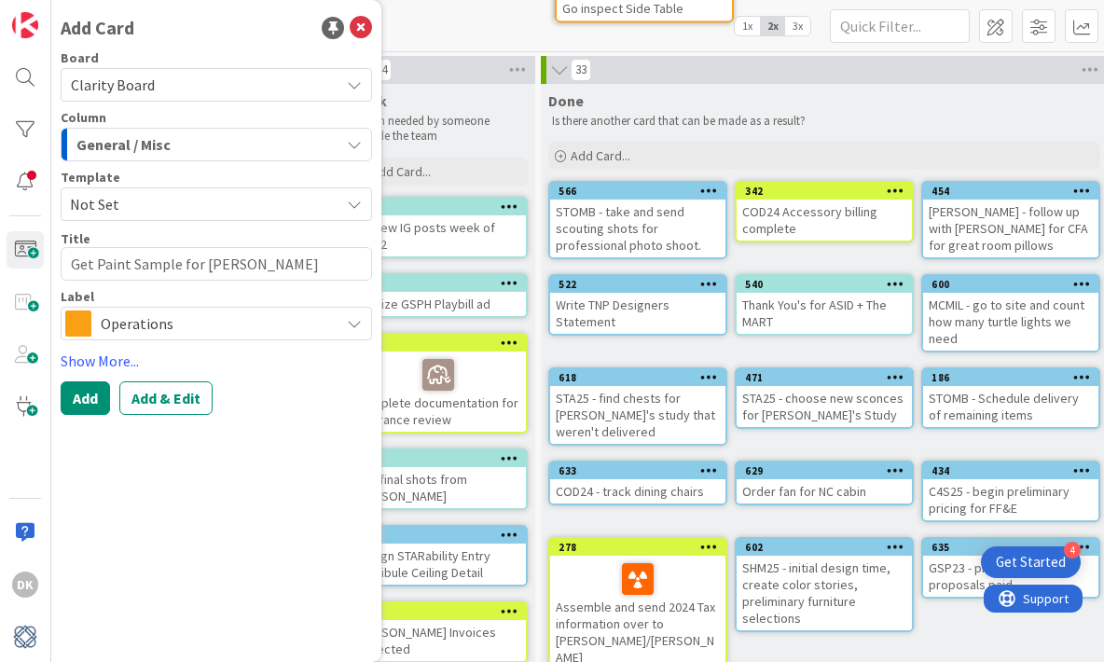
type textarea "x"
type textarea "Get Paint Sample for [PERSON_NAME]"
click at [271, 202] on span "Not Set" at bounding box center [197, 204] width 255 height 24
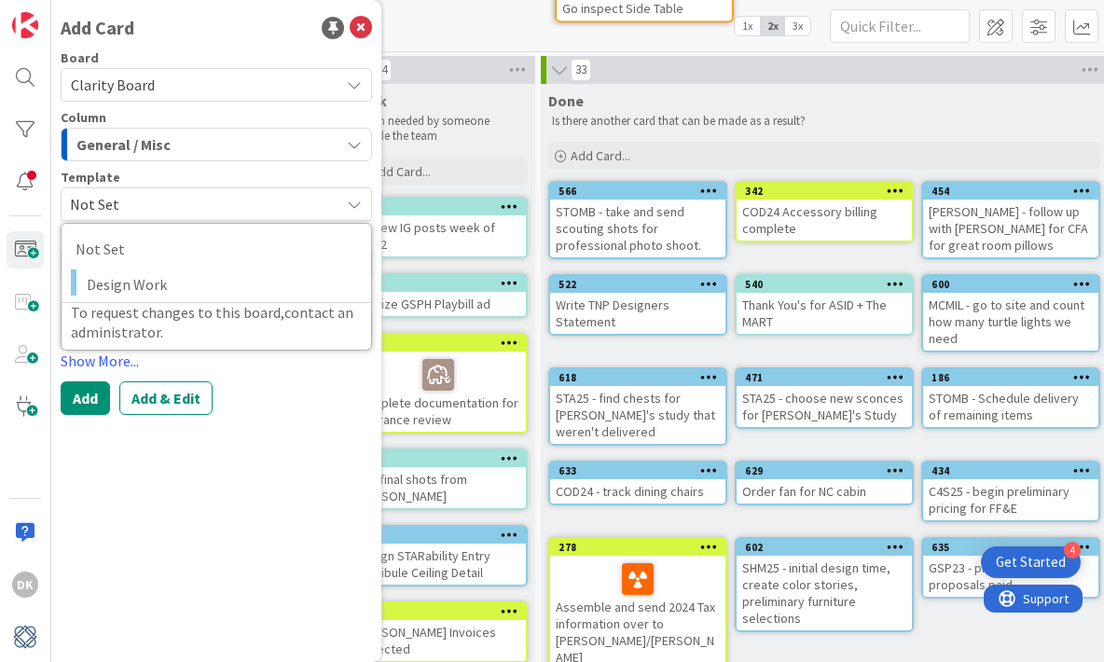
click at [264, 139] on div "General / Misc" at bounding box center [206, 145] width 268 height 30
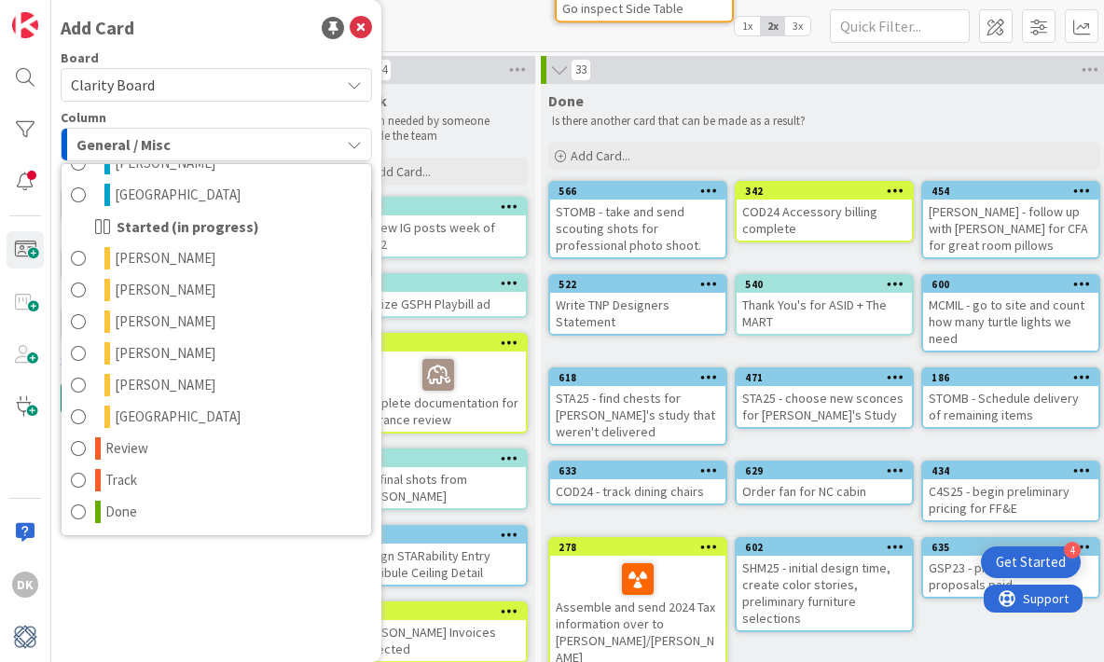
scroll to position [839, 0]
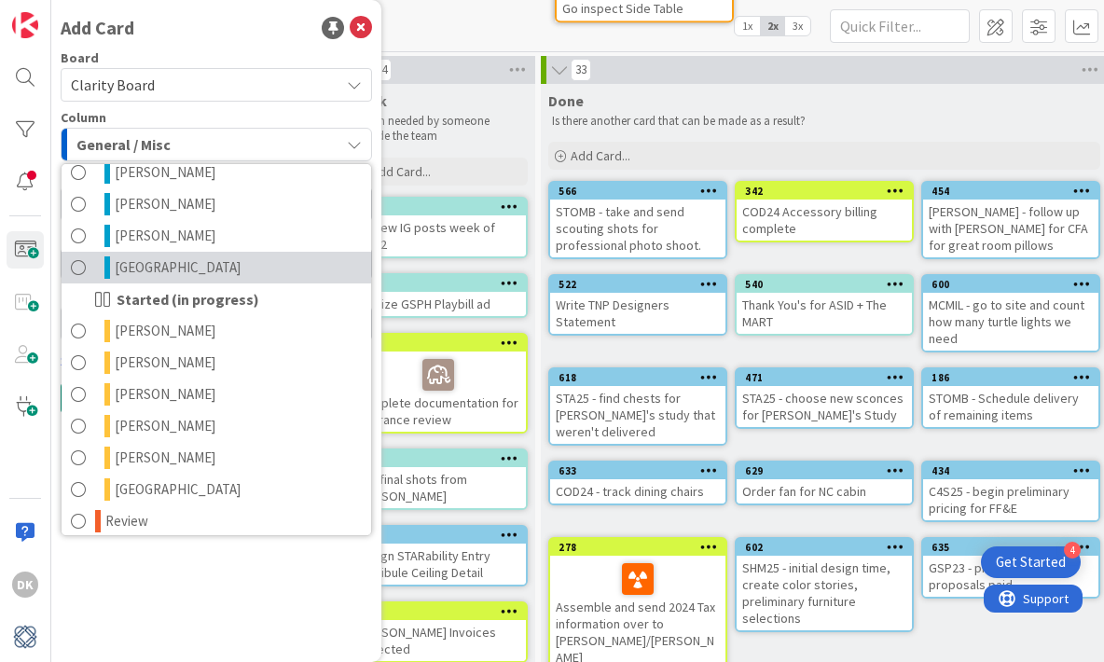
click at [237, 271] on link "[GEOGRAPHIC_DATA]" at bounding box center [217, 268] width 310 height 32
type textarea "x"
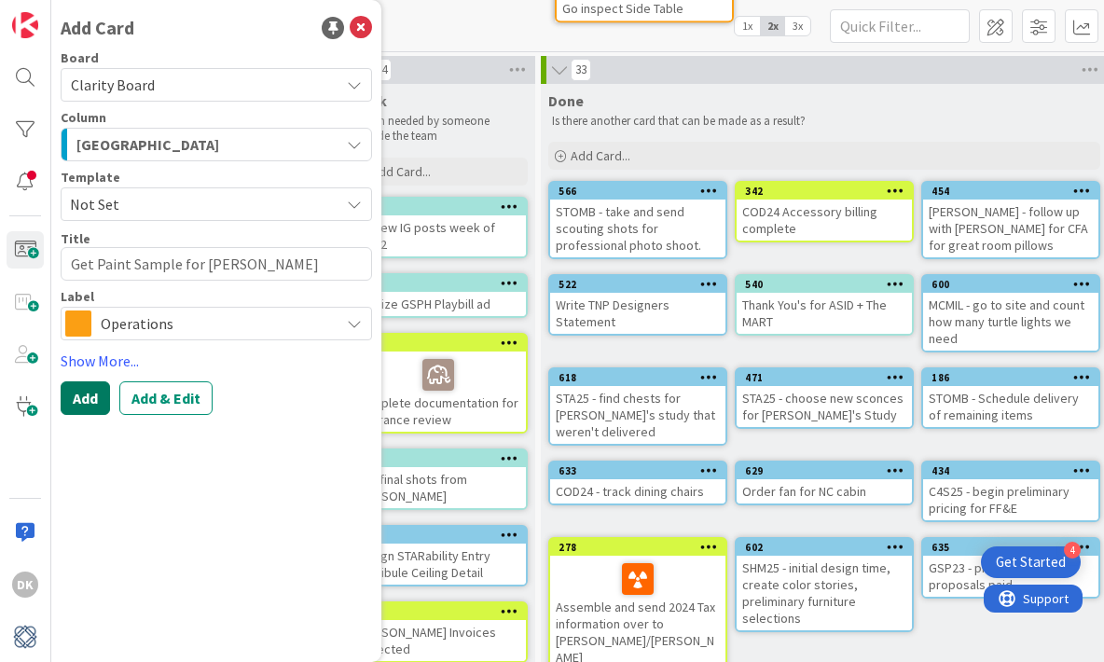
click at [84, 381] on button "Add" at bounding box center [85, 398] width 49 height 34
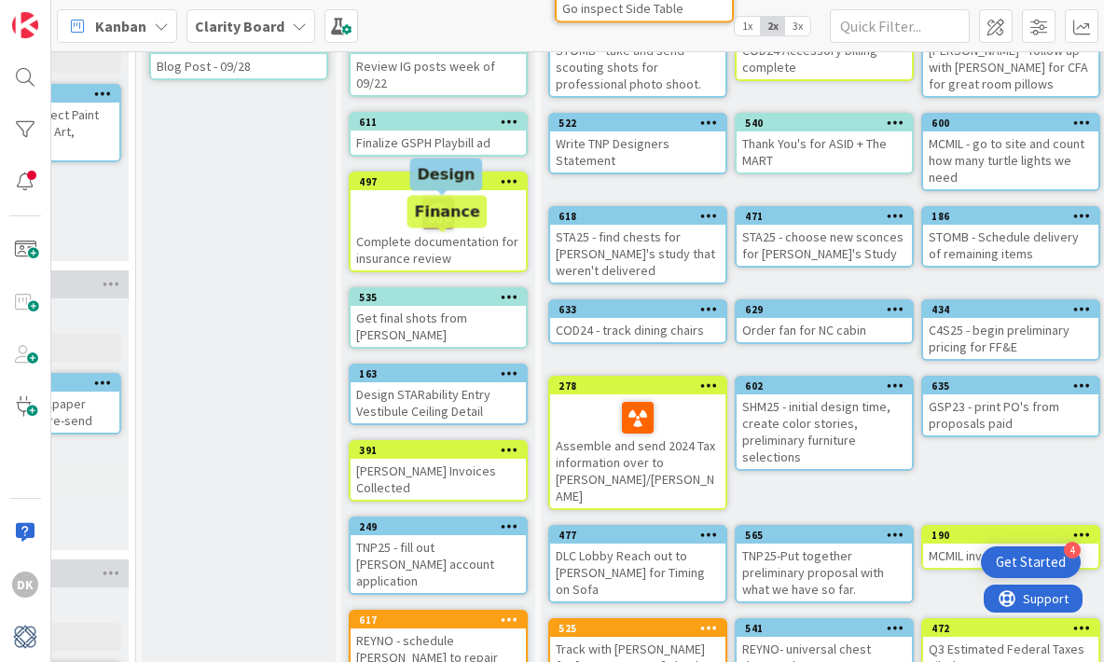
scroll to position [0, 2066]
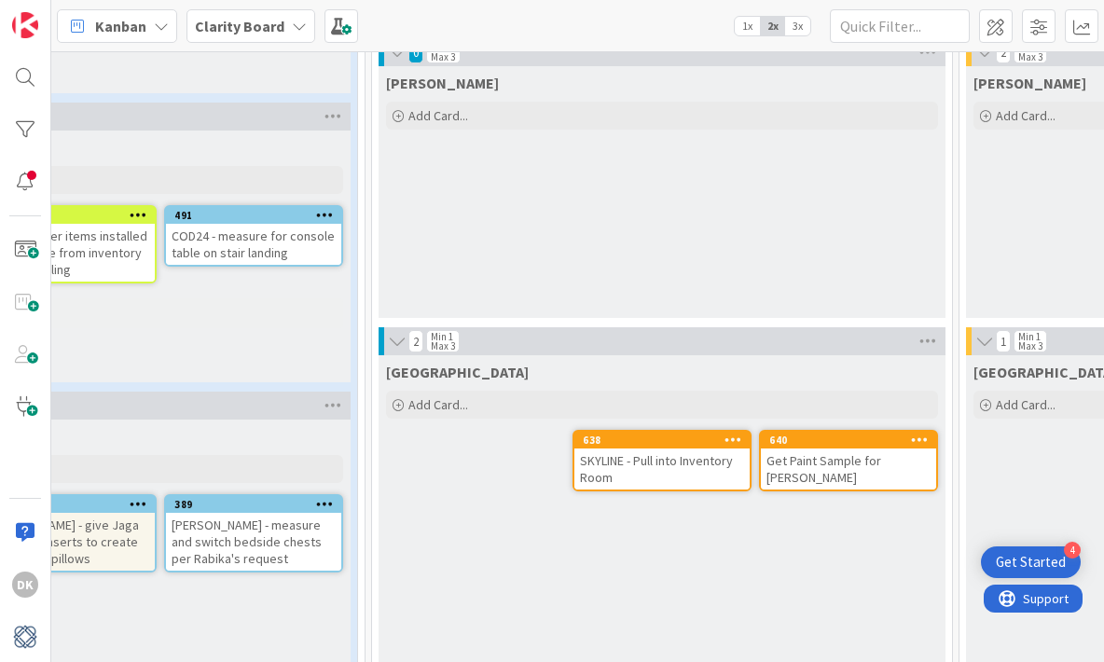
scroll to position [1251, 663]
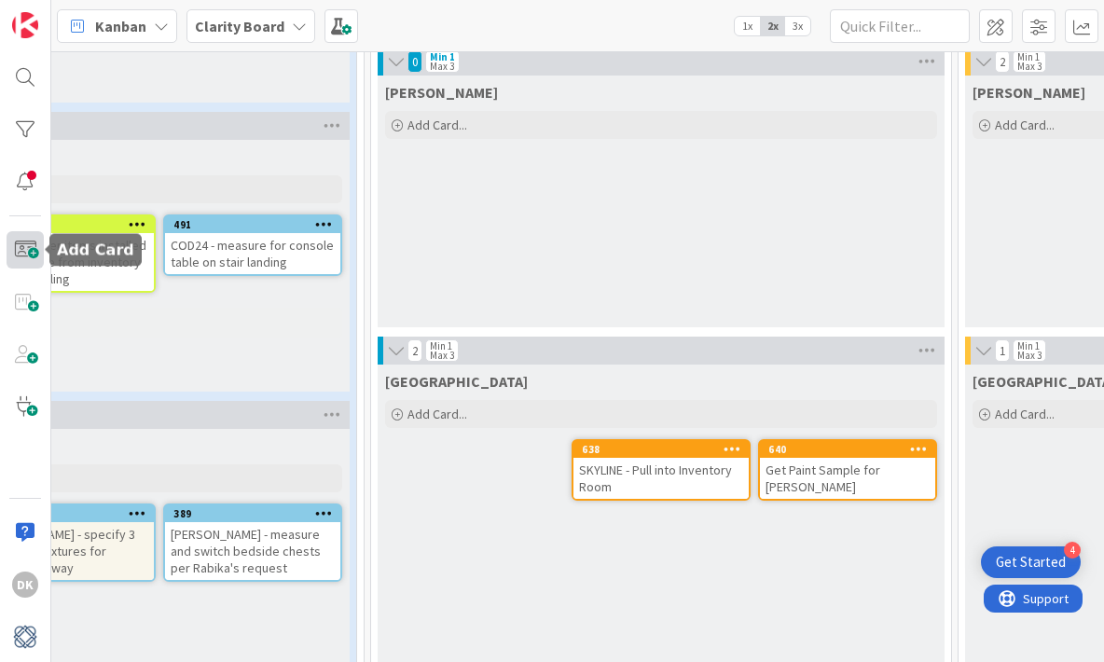
click at [15, 255] on span at bounding box center [25, 249] width 37 height 37
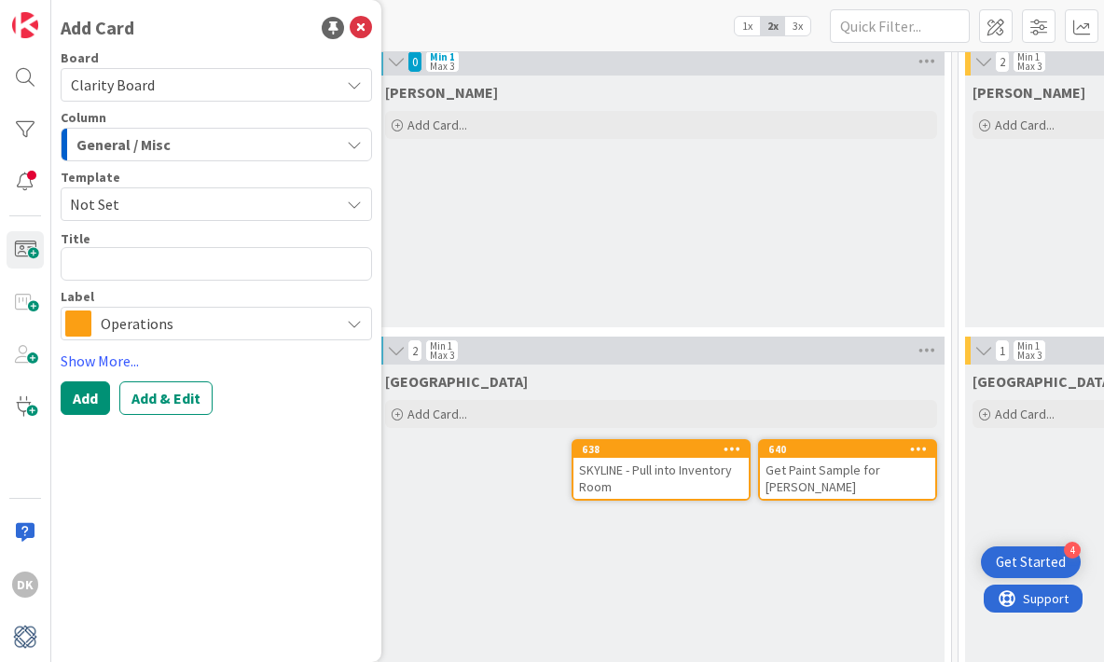
click at [213, 152] on div "General / Misc" at bounding box center [206, 145] width 268 height 30
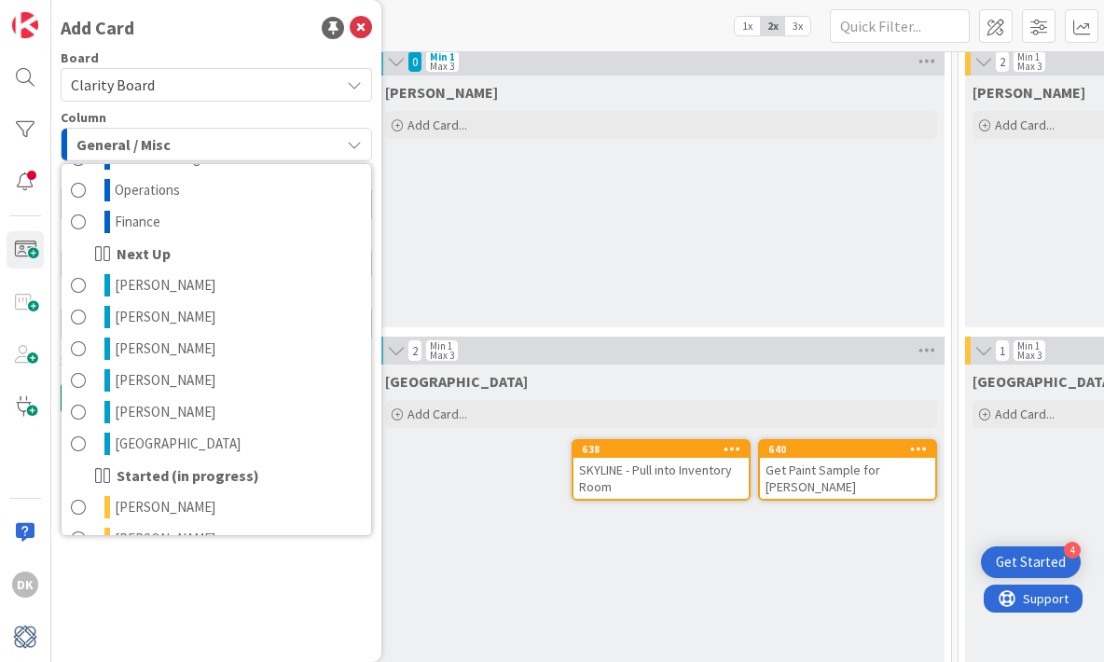
scroll to position [678, 0]
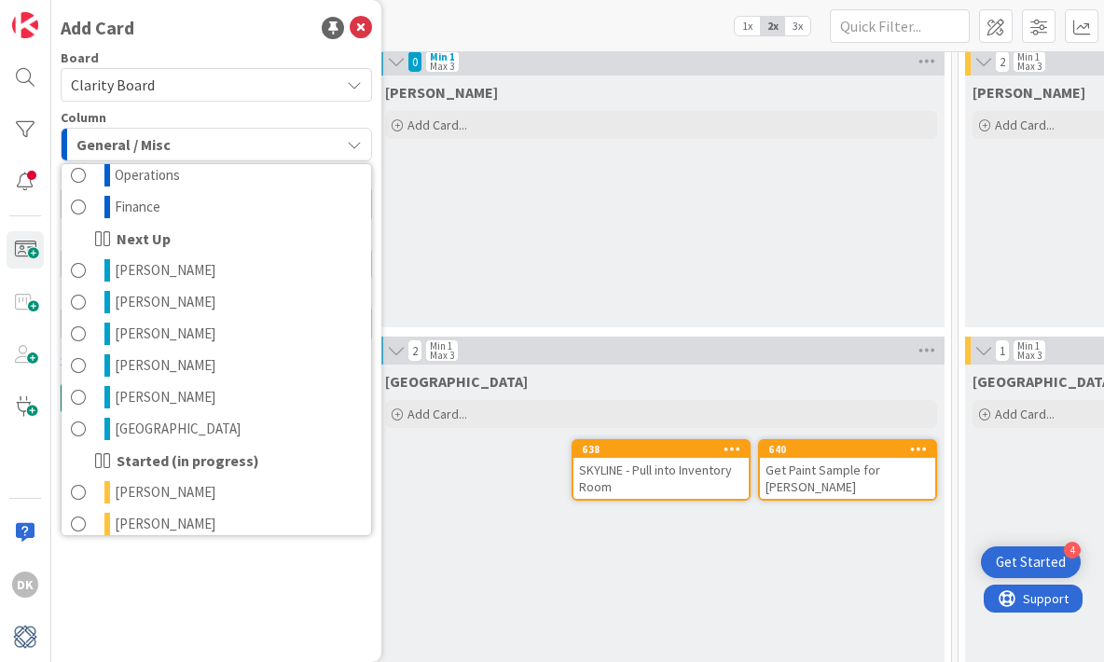
click at [277, 448] on div "Started (in progress)" at bounding box center [217, 461] width 310 height 32
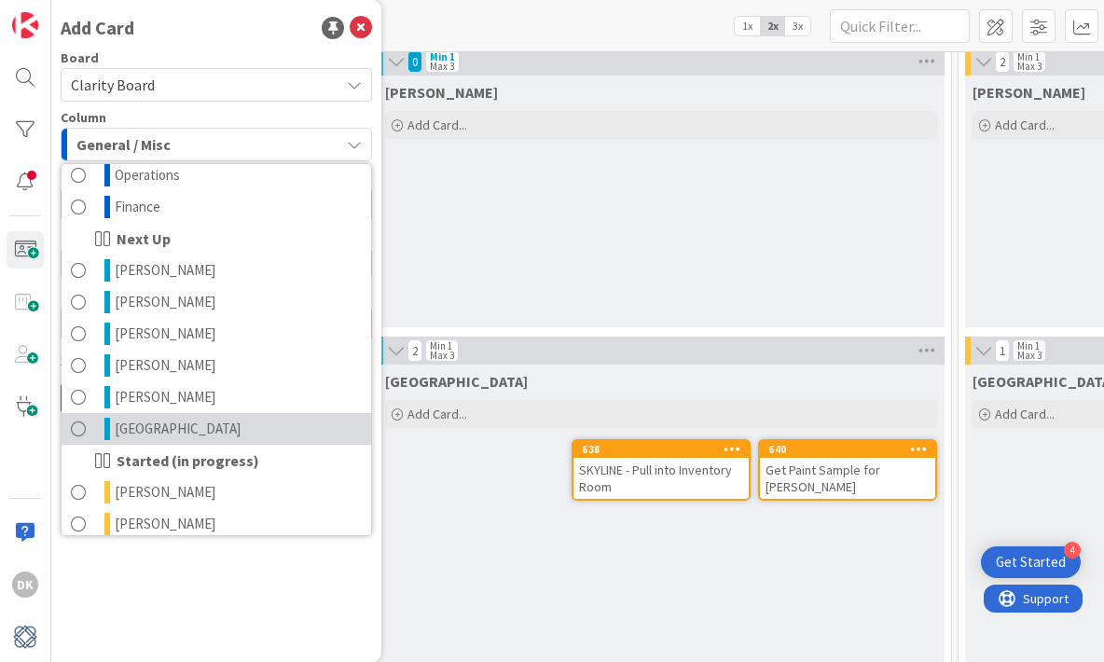
click at [276, 438] on link "[GEOGRAPHIC_DATA]" at bounding box center [217, 429] width 310 height 32
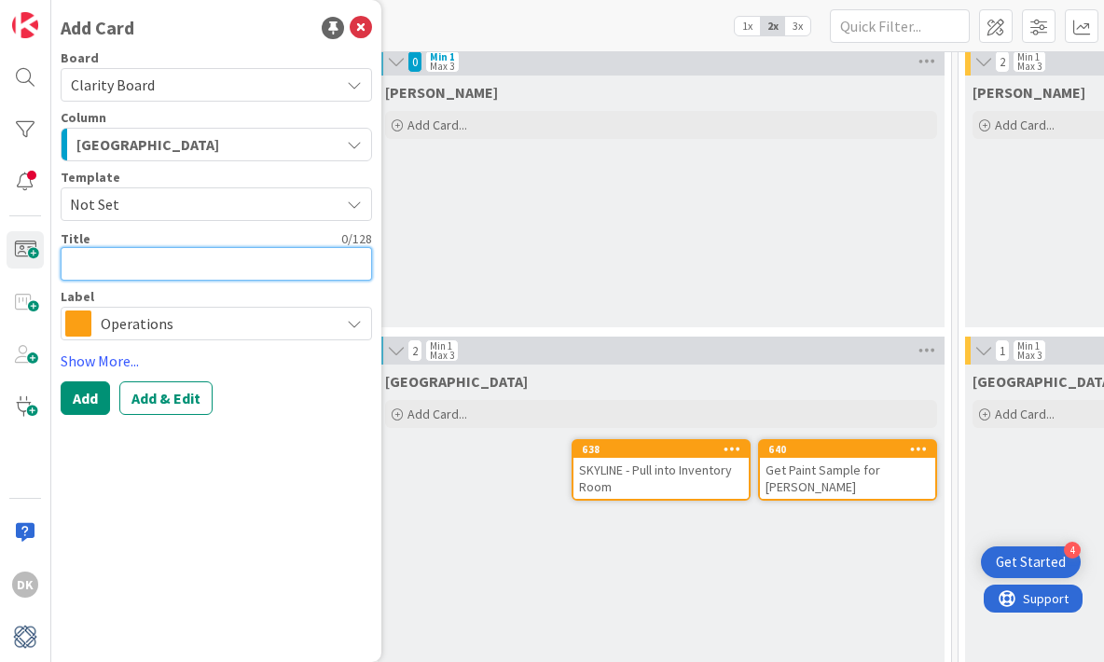
click at [172, 267] on textarea at bounding box center [216, 264] width 311 height 34
type textarea "x"
type textarea "G"
type textarea "x"
type textarea "Gul"
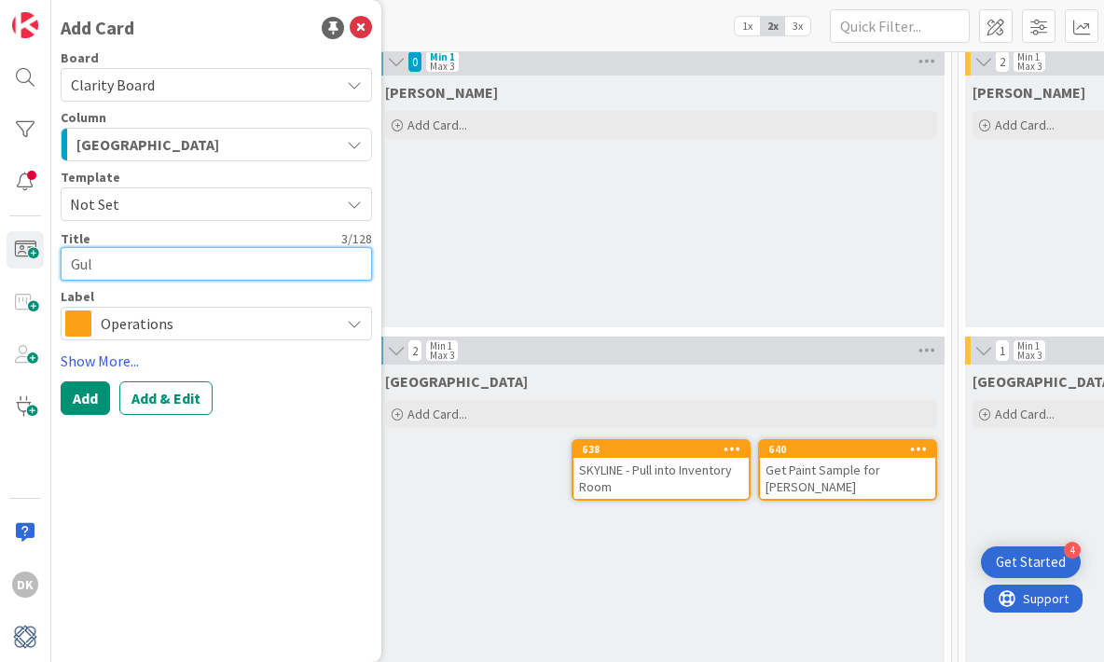
type textarea "x"
type textarea "Gull"
type textarea "x"
type textarea "Gulla"
type textarea "x"
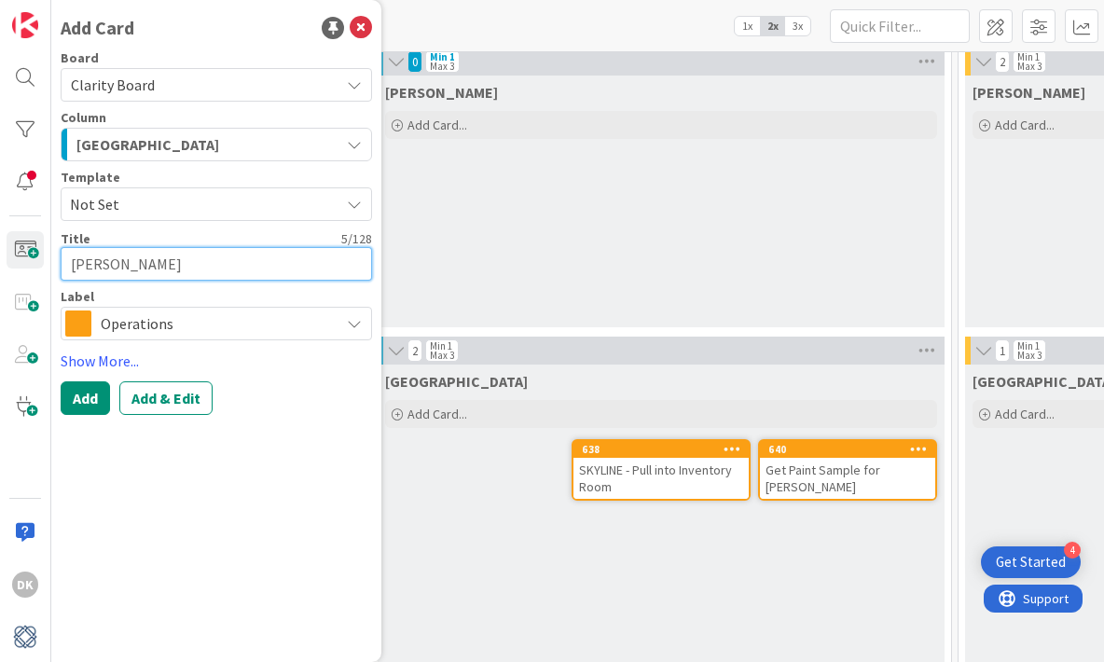
type textarea "Gulla"
type textarea "x"
type textarea "Gulla D"
type textarea "x"
type textarea "Gulla De"
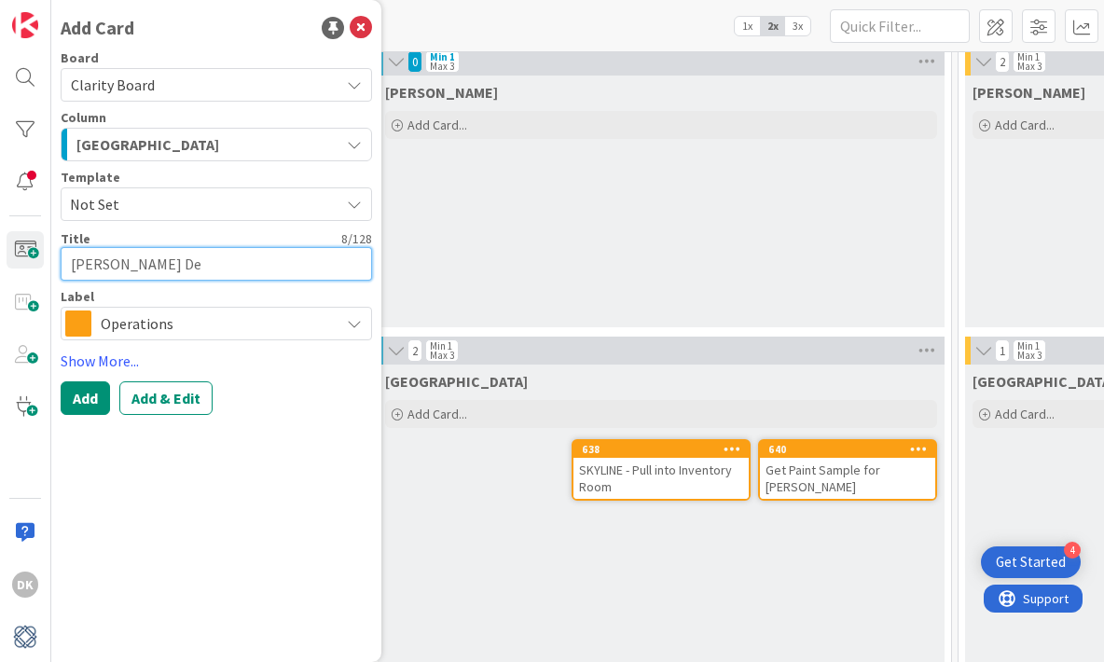
type textarea "x"
type textarea "Gulla D"
type textarea "x"
type textarea "Gulla"
type textarea "x"
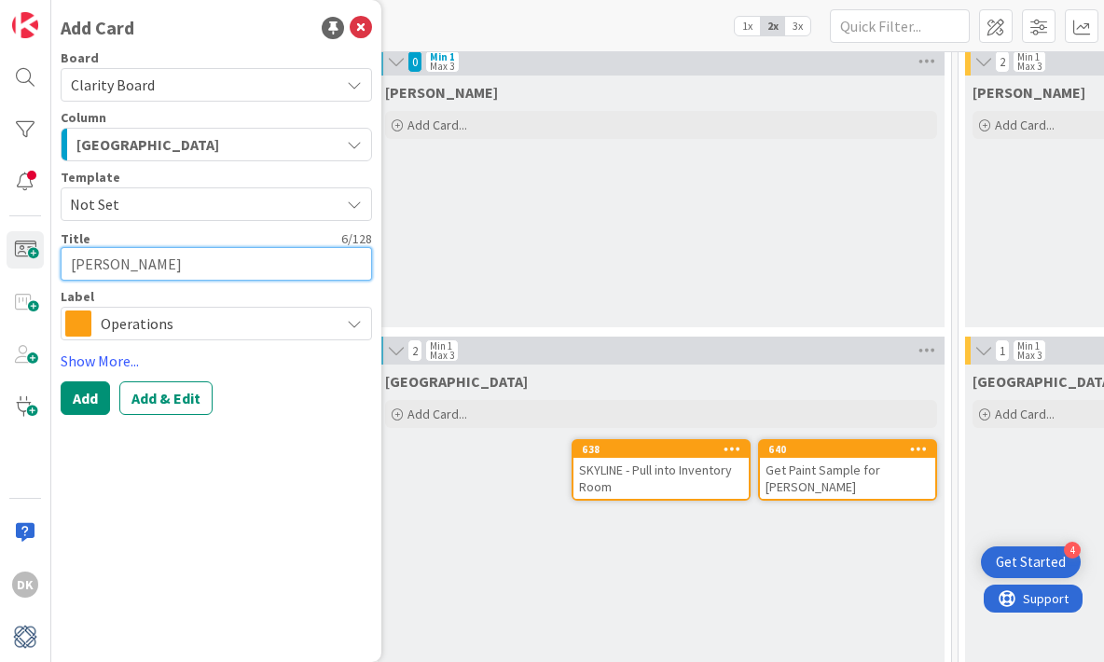
type textarea "Gulla M"
type textarea "x"
type textarea "Gulla Mo"
type textarea "x"
type textarea "Gulla Mov"
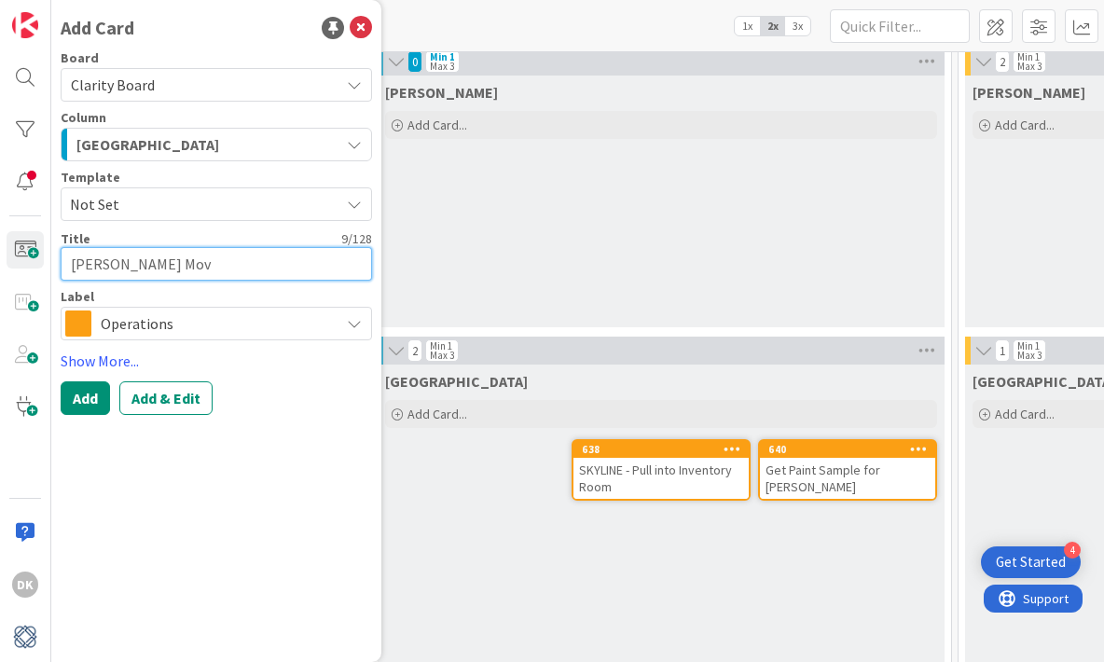
type textarea "x"
type textarea "Gulla Move"
type textarea "x"
type textarea "Gulla Move"
type textarea "x"
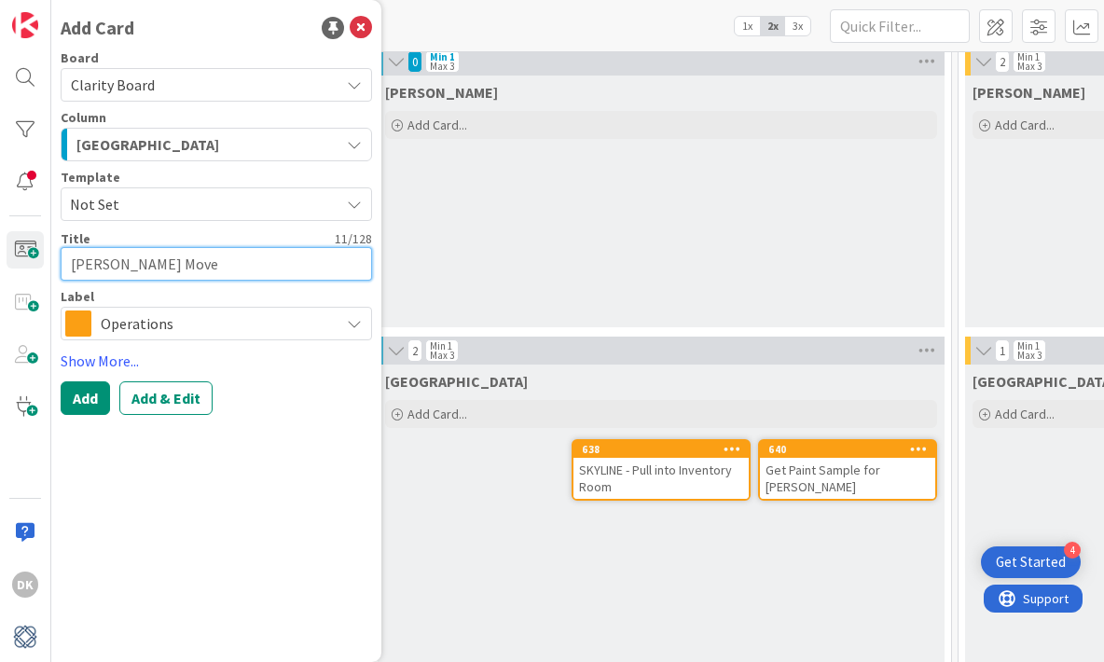
type textarea "Gulla Move C"
type textarea "x"
type textarea "Gulla Move Ch"
type textarea "x"
type textarea "Gulla Move C"
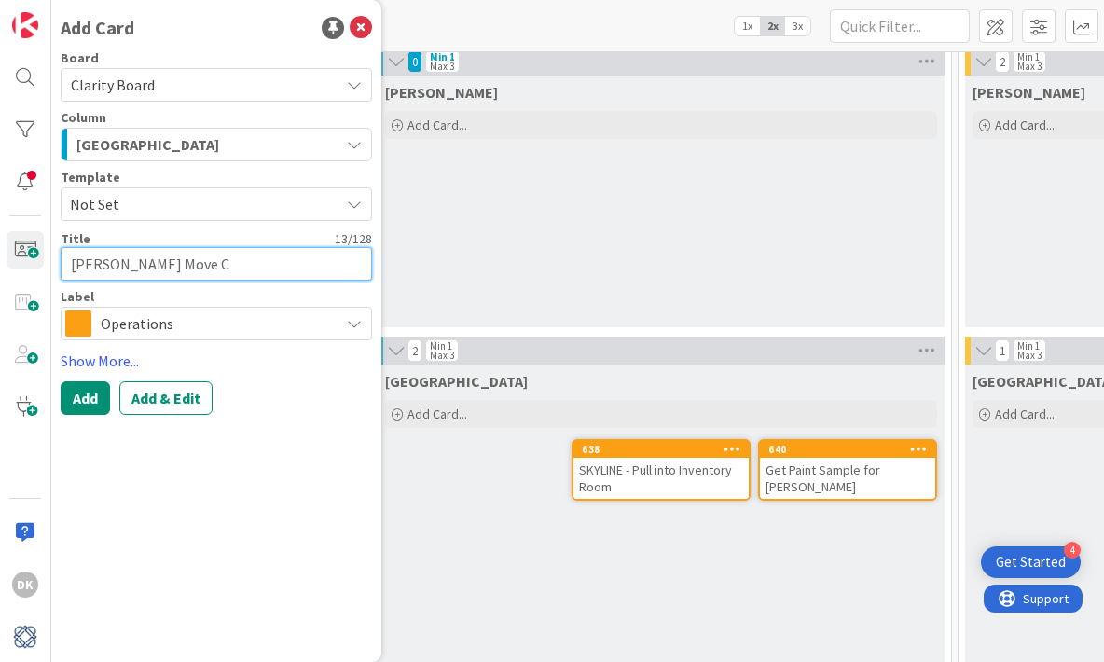
type textarea "x"
type textarea "Gulla Move"
type textarea "x"
type textarea "Gulla Move S"
type textarea "x"
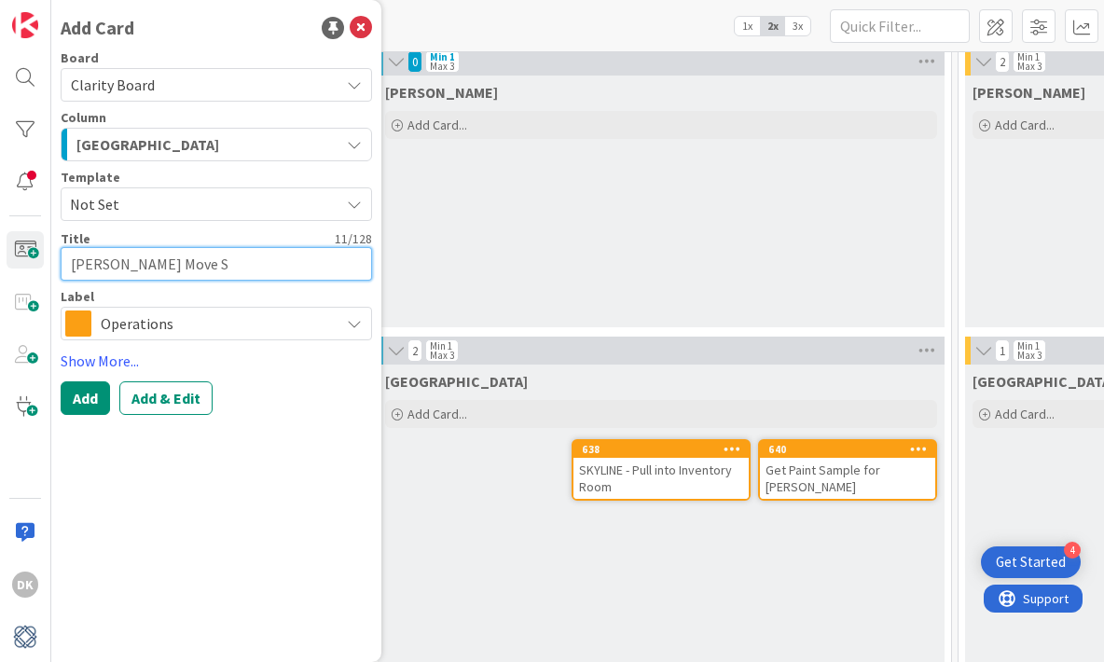
type textarea "Gulla Move Si"
type textarea "x"
type textarea "Gulla Move Sid"
type textarea "x"
type textarea "Gulla Move Side"
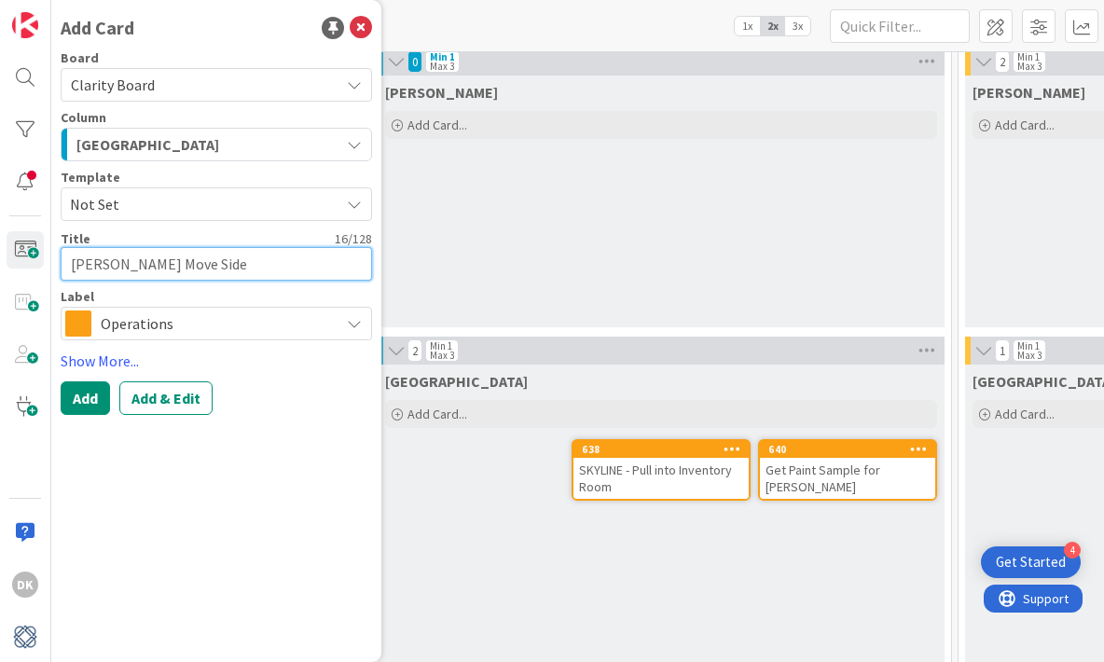
type textarea "x"
type textarea "Gulla Move Side"
type textarea "x"
type textarea "Gulla Move Sid"
type textarea "x"
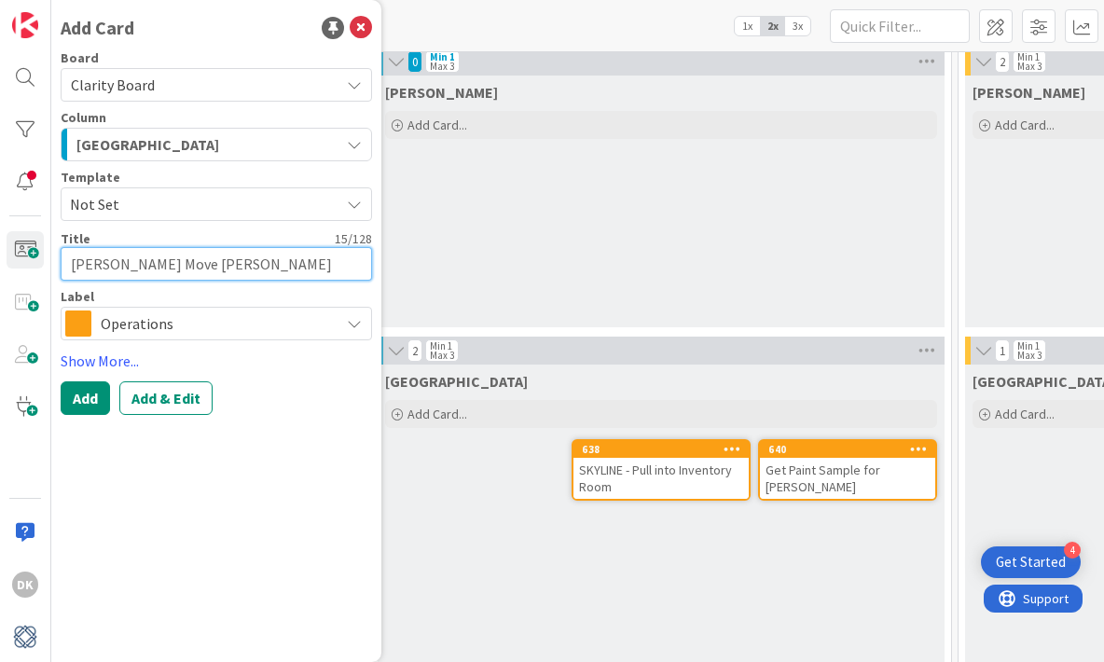
type textarea "Gulla Move Si"
type textarea "x"
type textarea "Gulla Move S"
type textarea "x"
type textarea "Gulla Move"
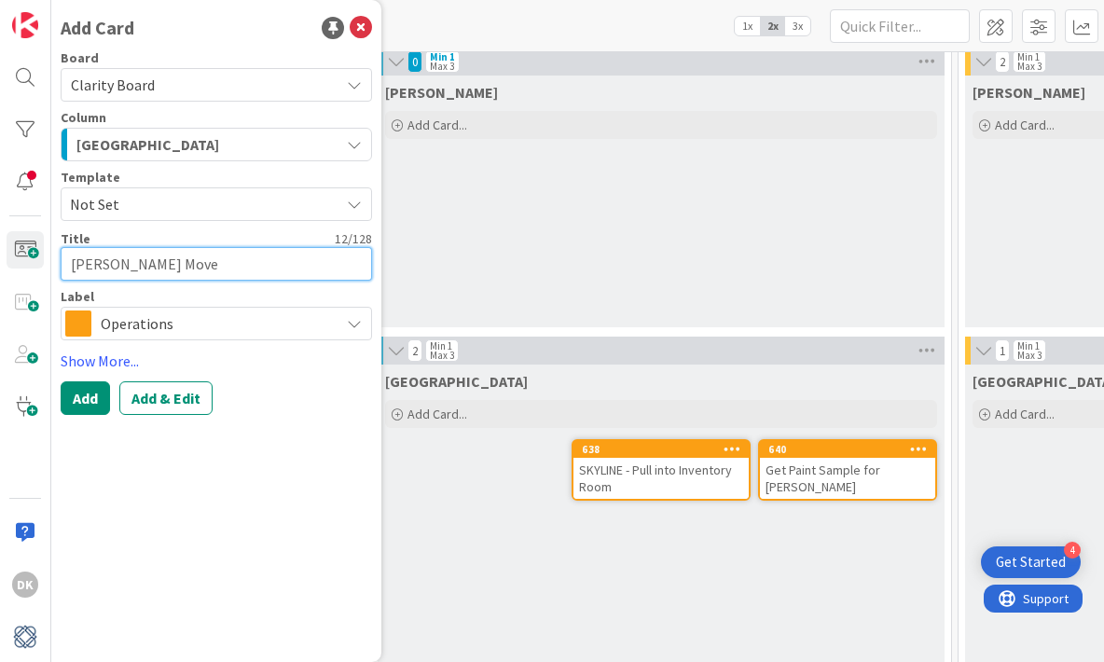
type textarea "x"
type textarea "Gulla Move B"
type textarea "x"
type textarea "Gulla Move Be"
type textarea "x"
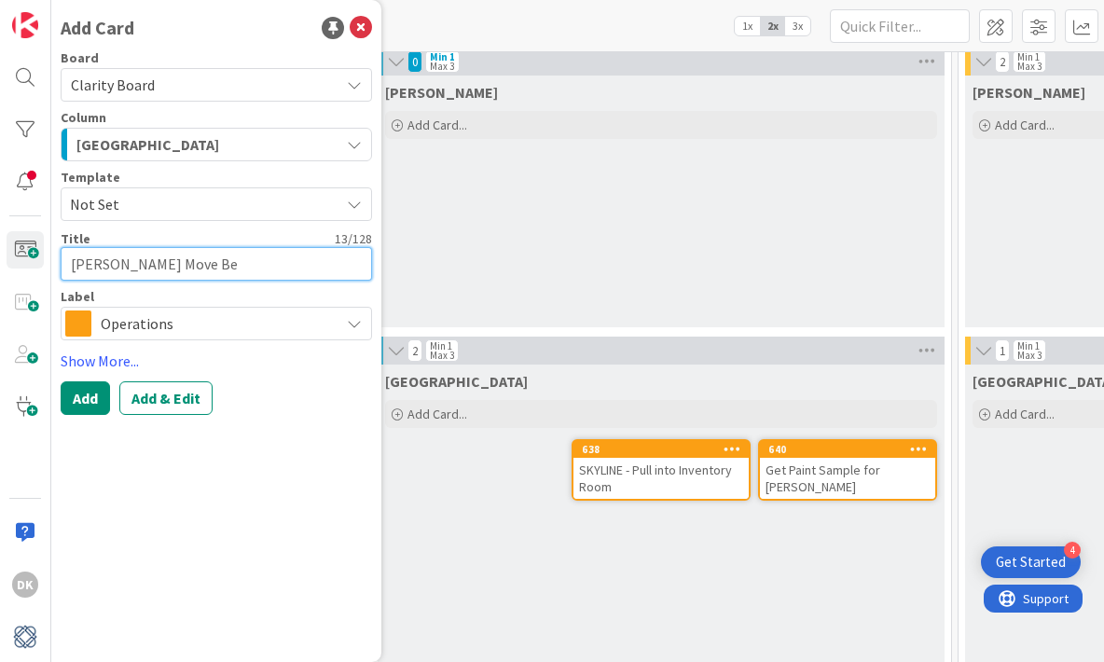
type textarea "Gulla Move Bed"
type textarea "x"
type textarea "Gulla Move Bed"
type textarea "x"
type textarea "Gulla Move Bed S"
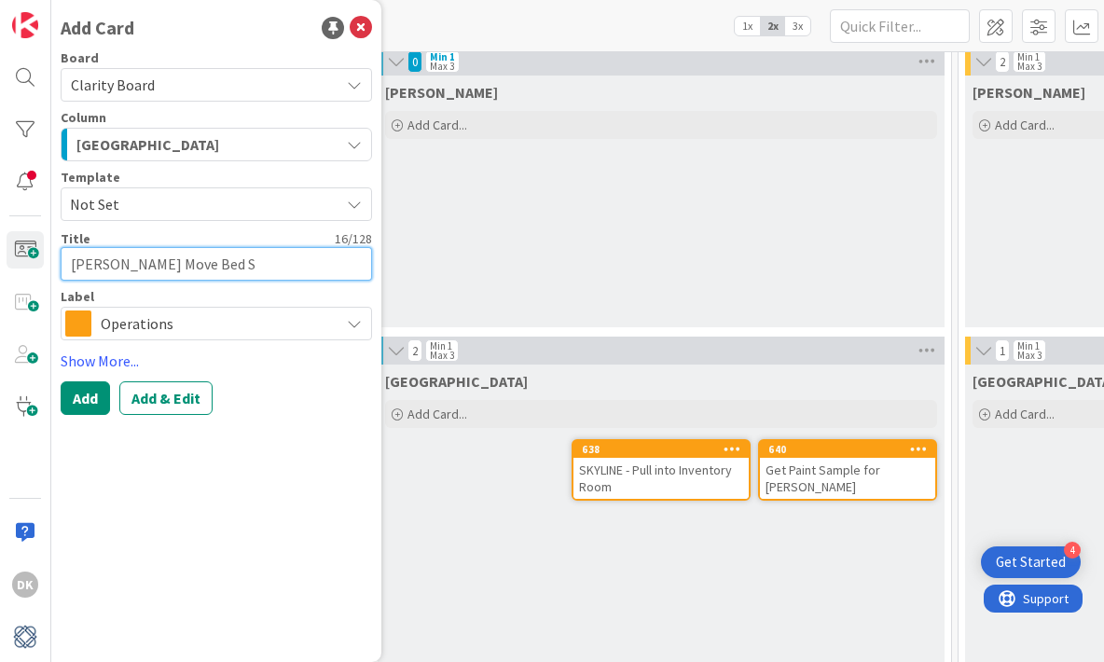
type textarea "x"
type textarea "Gulla Move Bed Si"
type textarea "x"
type textarea "Gulla Move Bed Sid"
type textarea "x"
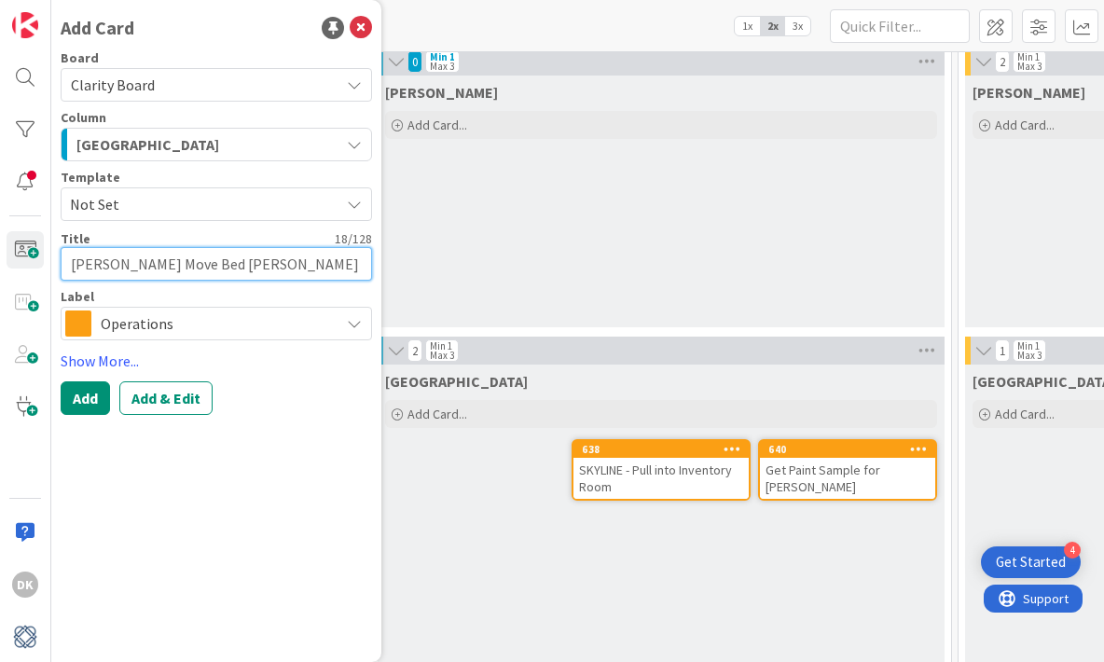
type textarea "Gulla Move Bed Side"
type textarea "x"
type textarea "Gulla Move Bed Sid"
type textarea "x"
type textarea "Gulla Move Bed Si"
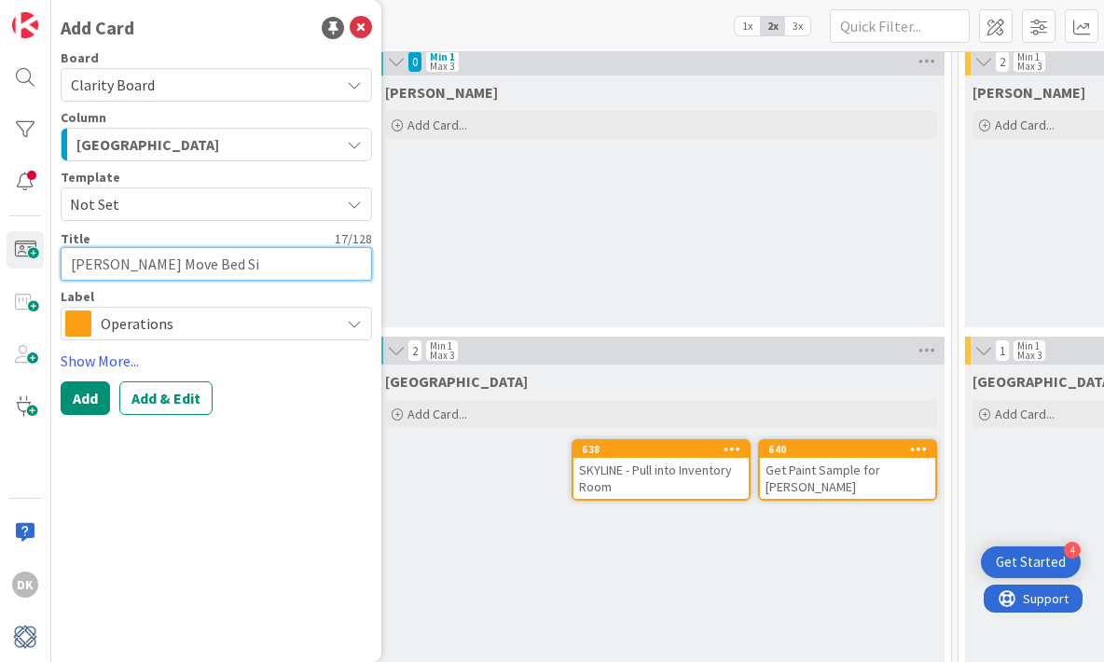
type textarea "x"
type textarea "Gulla Move Bed S"
type textarea "x"
type textarea "Gulla Move Bed"
type textarea "x"
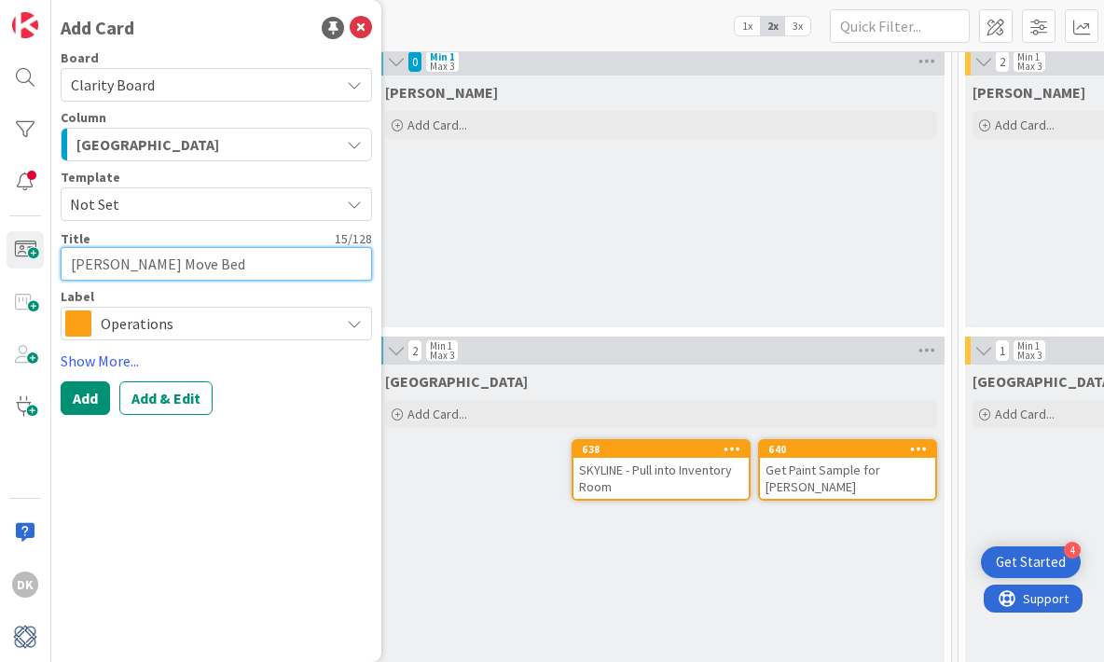
type textarea "Gulla Move Bed N"
type textarea "x"
type textarea "Gulla Move Bed Ni"
type textarea "x"
type textarea "Gulla Move Bed Nig"
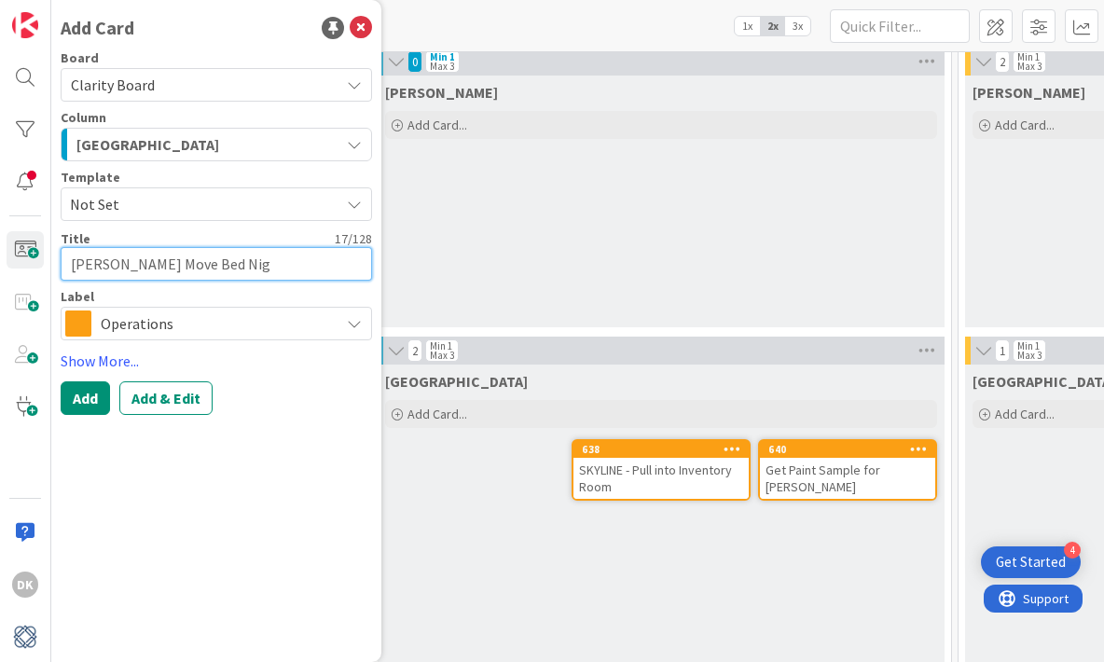
type textarea "x"
type textarea "Gulla Move Bed Nigh"
type textarea "x"
type textarea "Gulla Move Bed Night"
type textarea "x"
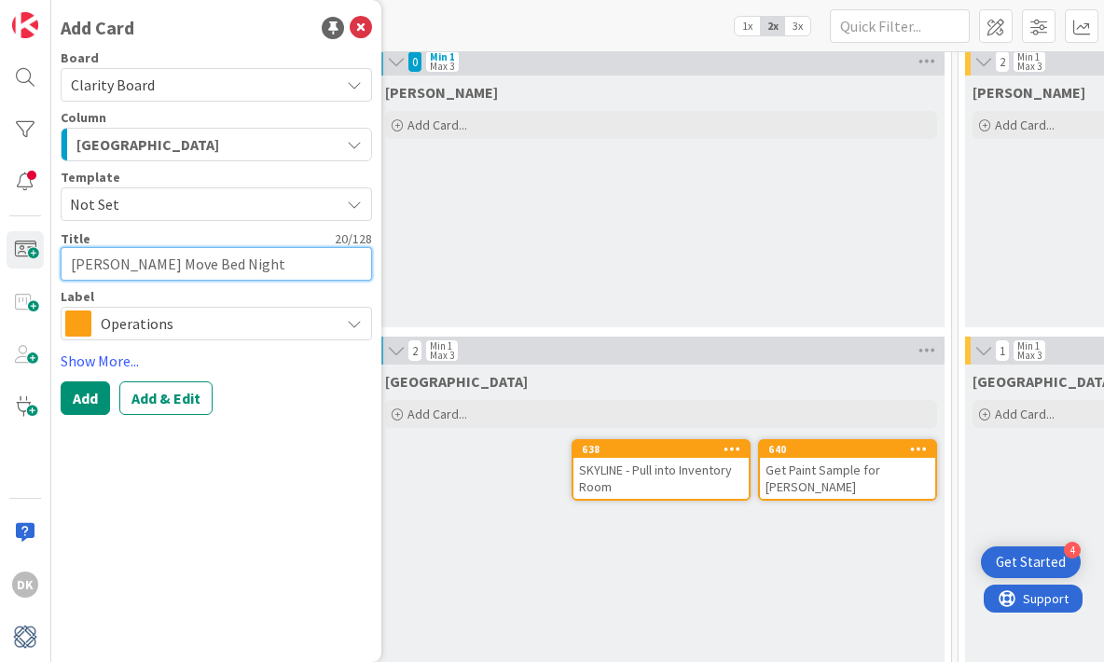
type textarea "Gulla Move Bed Nights"
type textarea "x"
type textarea "Gulla Move Bed Nightst"
type textarea "x"
type textarea "Gulla Move Bed Nightstan"
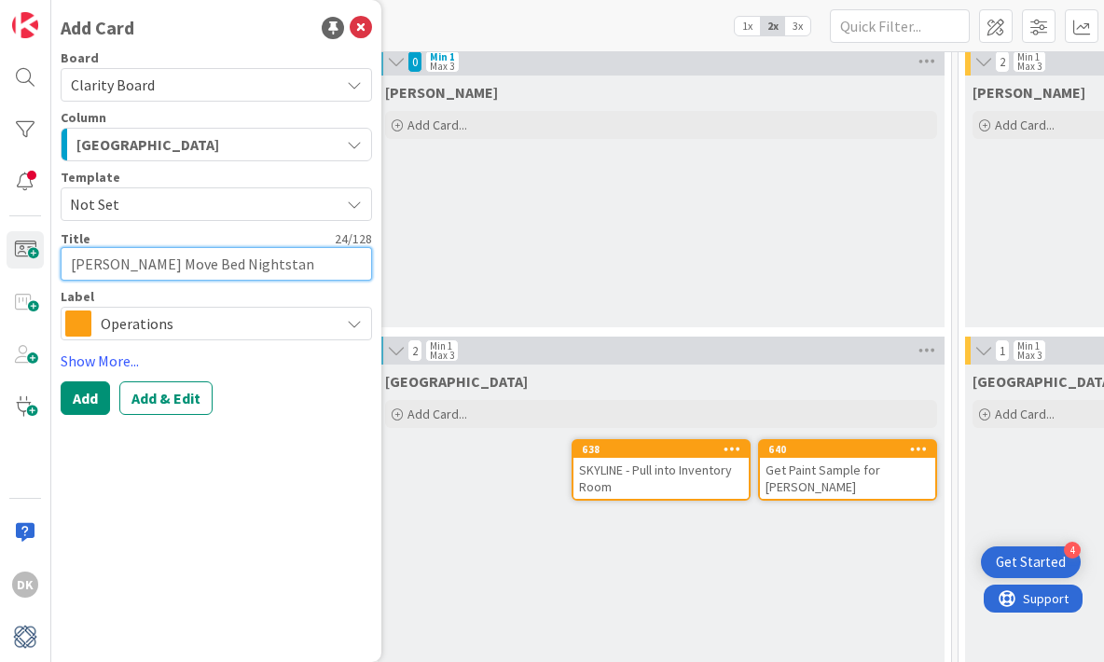
type textarea "x"
type textarea "Gulla Move Bed Nightstand"
type textarea "x"
type textarea "Gulla Move Bed Nightstands"
type textarea "x"
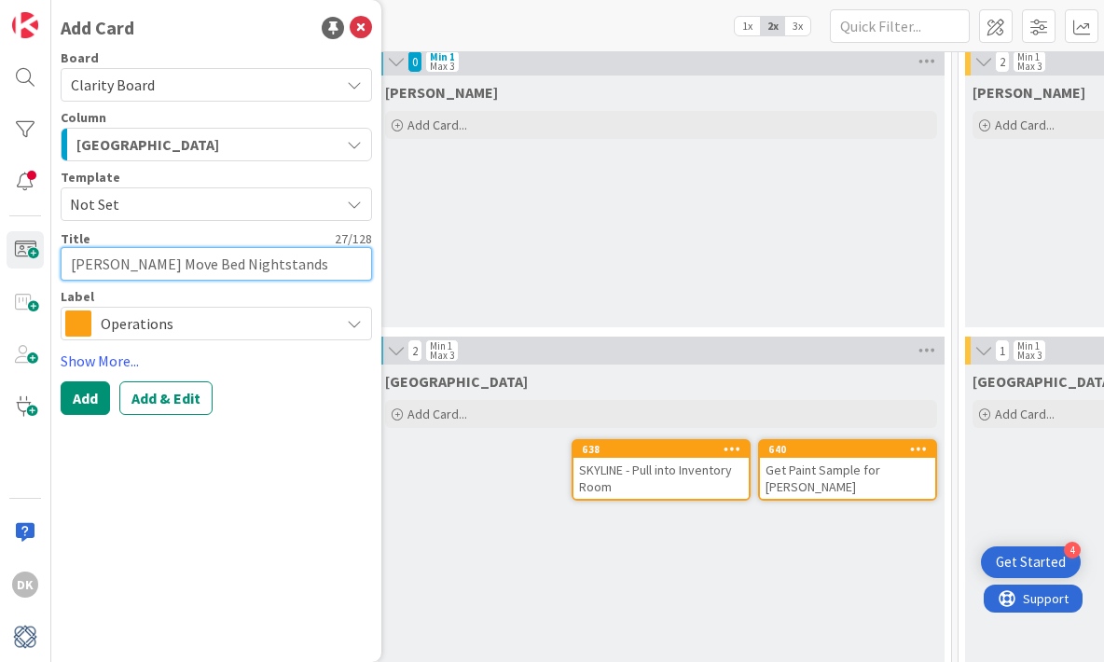
type textarea "Gulla Move Bed Nightstands"
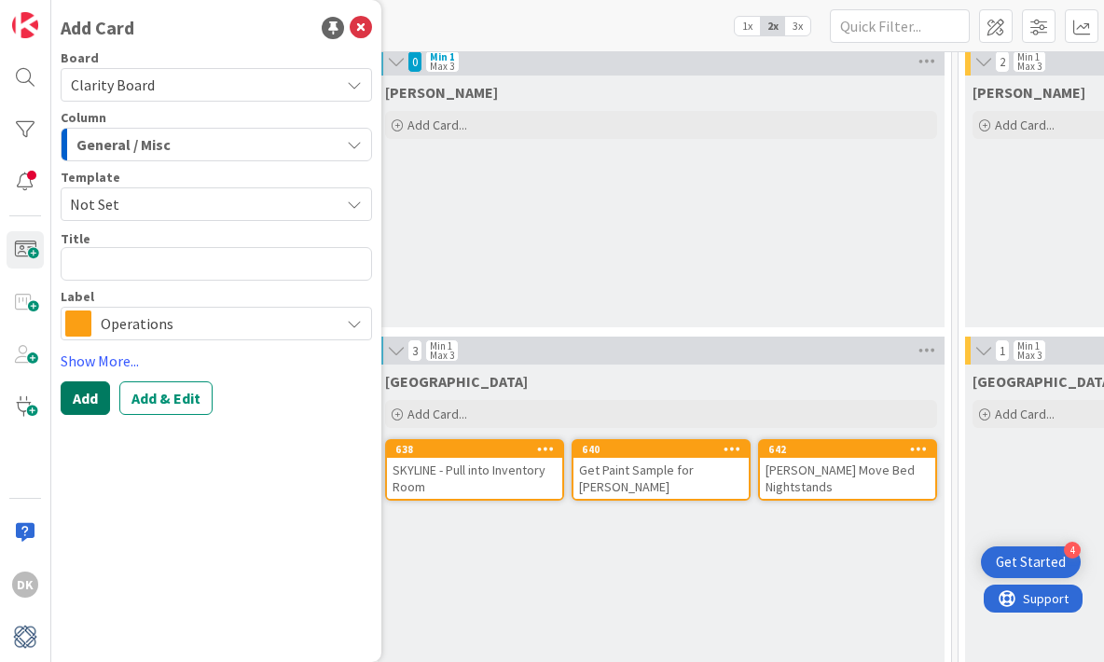
click at [78, 399] on button "Add" at bounding box center [85, 398] width 49 height 34
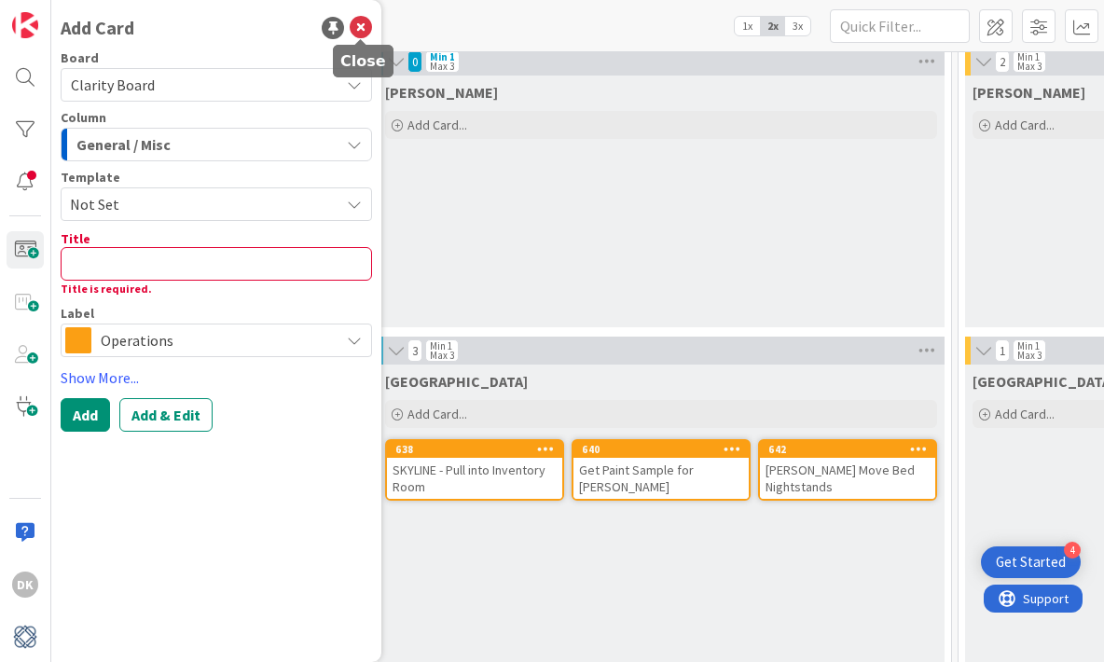
click at [364, 28] on icon at bounding box center [361, 28] width 22 height 22
